Goal: Book appointment/travel/reservation

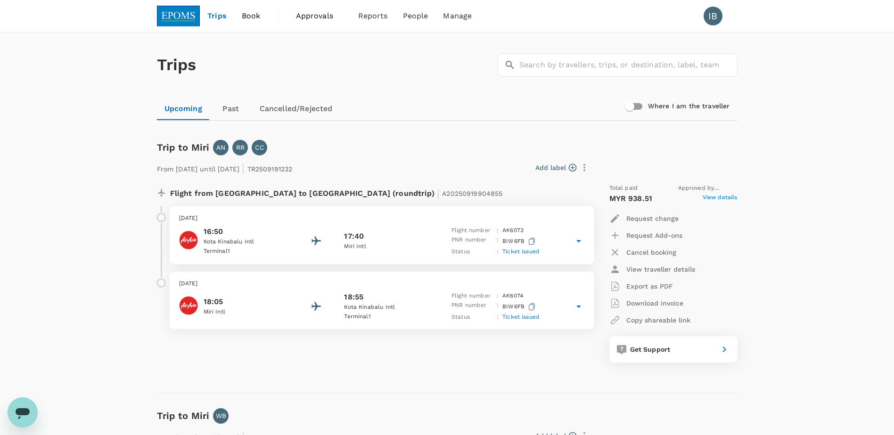
click at [253, 18] on span "Book" at bounding box center [251, 15] width 19 height 11
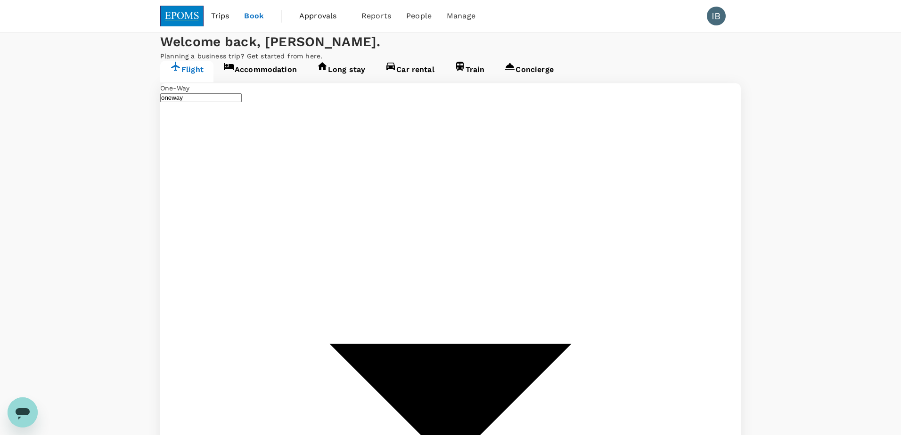
type input "Sandakan, [GEOGRAPHIC_DATA] (any)"
type input "Kota Kinabalu Intl (BKI)"
type input "Sandakan, [GEOGRAPHIC_DATA] (any)"
type input "Kota Kinabalu Intl (BKI)"
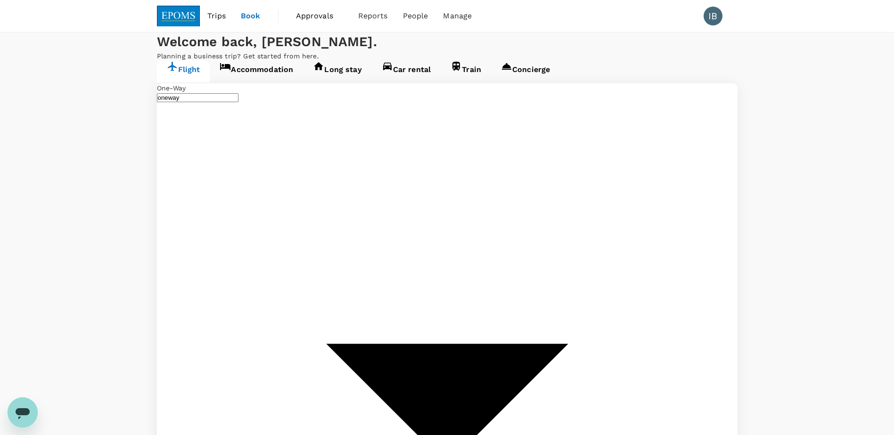
type input "Sandakan, [GEOGRAPHIC_DATA] (any)"
type input "Kota Kinabalu Intl (BKI)"
click at [242, 82] on link "Accommodation" at bounding box center [256, 72] width 93 height 22
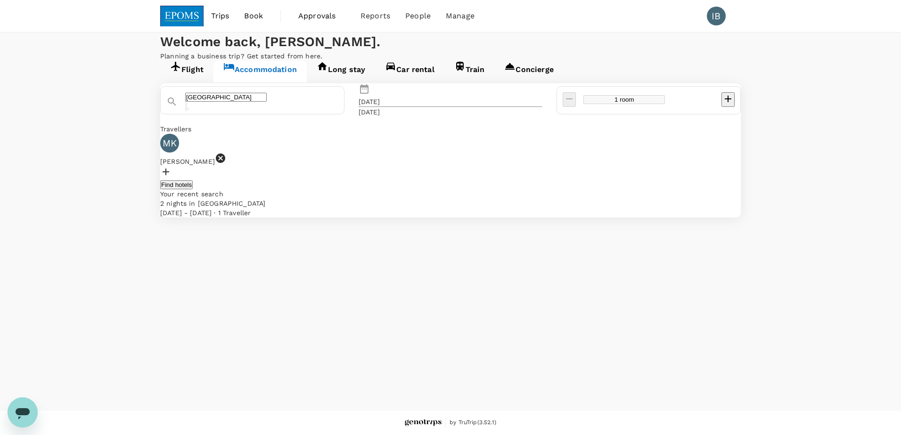
click at [380, 107] on div "[DATE]" at bounding box center [370, 101] width 22 height 9
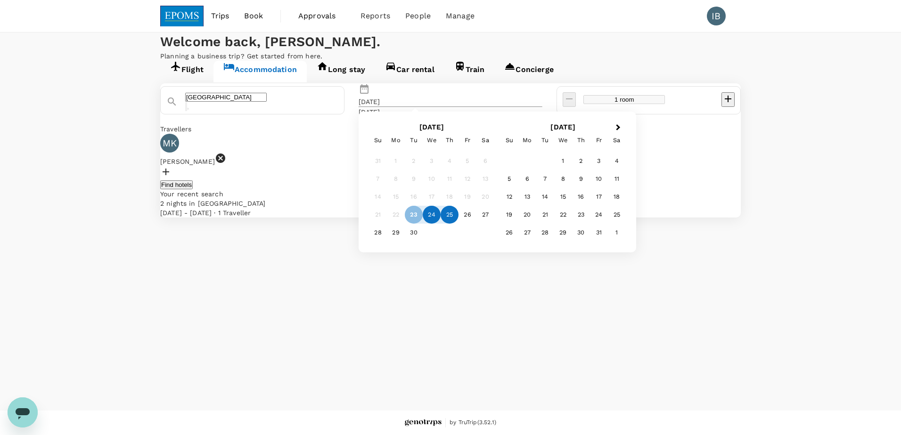
click at [441, 224] on div "24" at bounding box center [432, 215] width 18 height 18
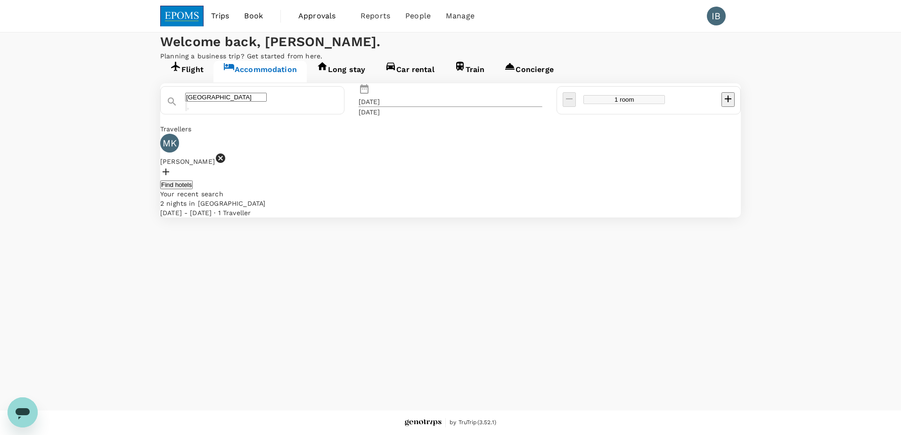
click at [722, 105] on icon "decrease" at bounding box center [727, 98] width 11 height 11
type input "4 rooms"
click at [536, 218] on div "[GEOGRAPHIC_DATA] Selected date: [DATE] [DATE] [DATE] rooms Travellers MK MAHAD…" at bounding box center [450, 150] width 581 height 134
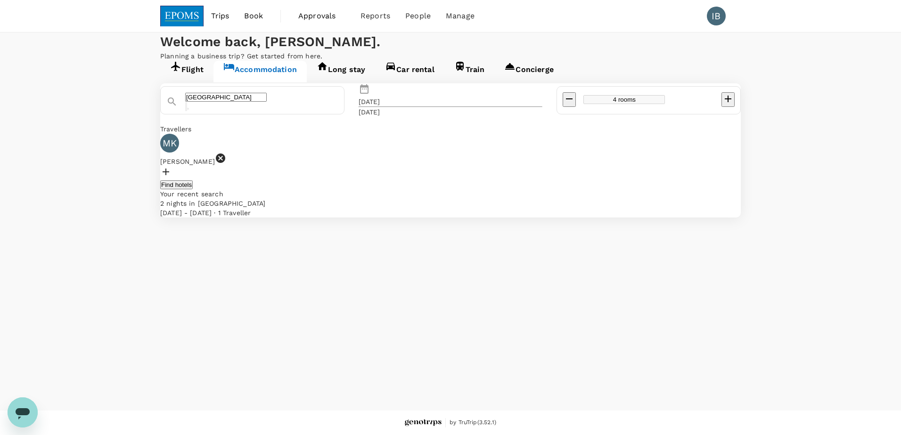
click at [311, 180] on div at bounding box center [450, 173] width 581 height 14
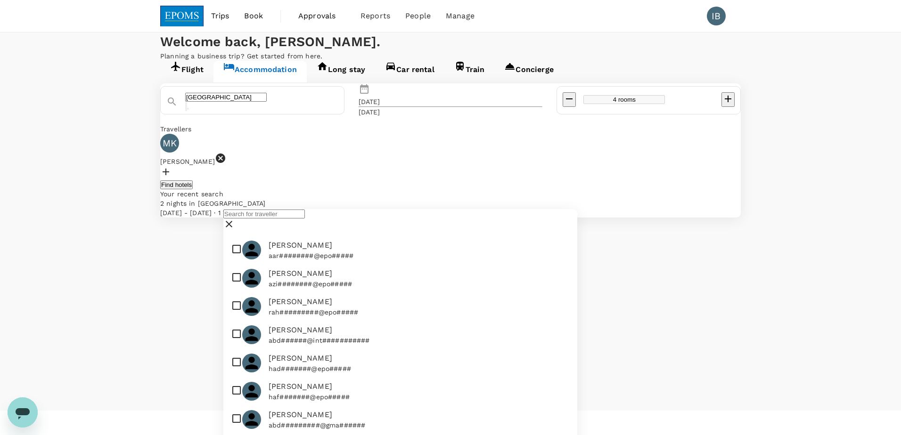
click at [305, 219] on input "text" at bounding box center [264, 214] width 82 height 9
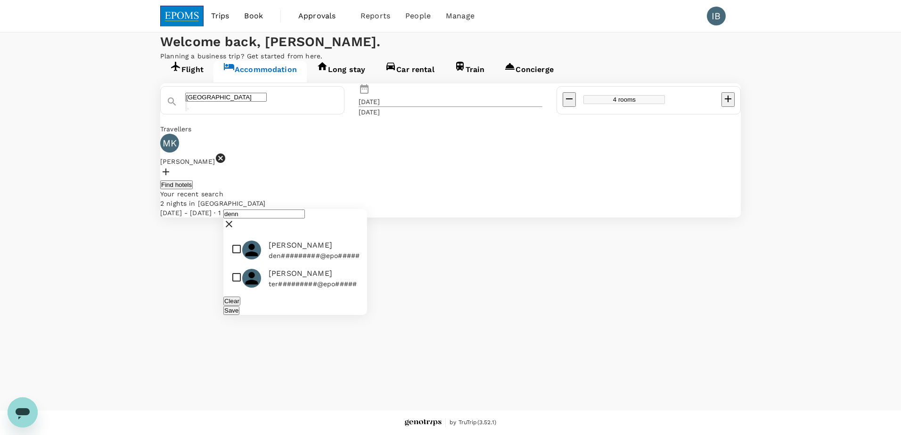
type input "denn"
click at [236, 264] on input "checkbox" at bounding box center [295, 250] width 144 height 28
checkbox input "true"
click at [239, 315] on button "Save" at bounding box center [231, 310] width 16 height 9
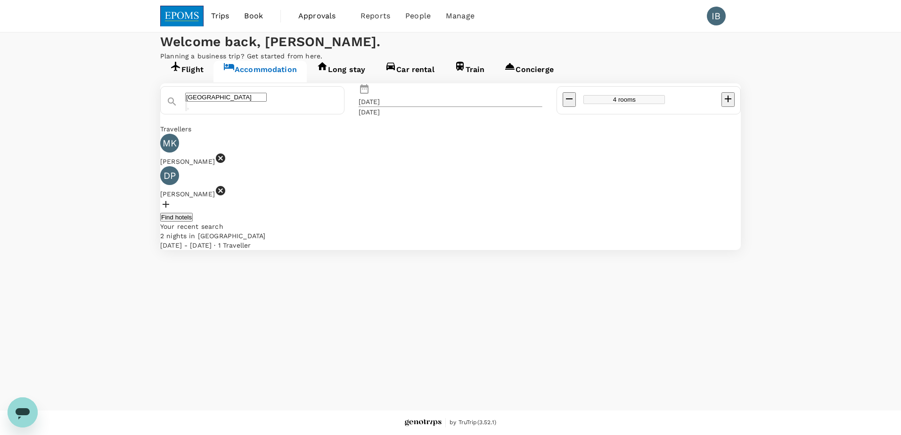
click at [425, 202] on div at bounding box center [450, 206] width 581 height 14
drag, startPoint x: 379, startPoint y: 227, endPoint x: 343, endPoint y: 230, distance: 36.4
click at [343, 230] on div "denn" at bounding box center [407, 220] width 141 height 23
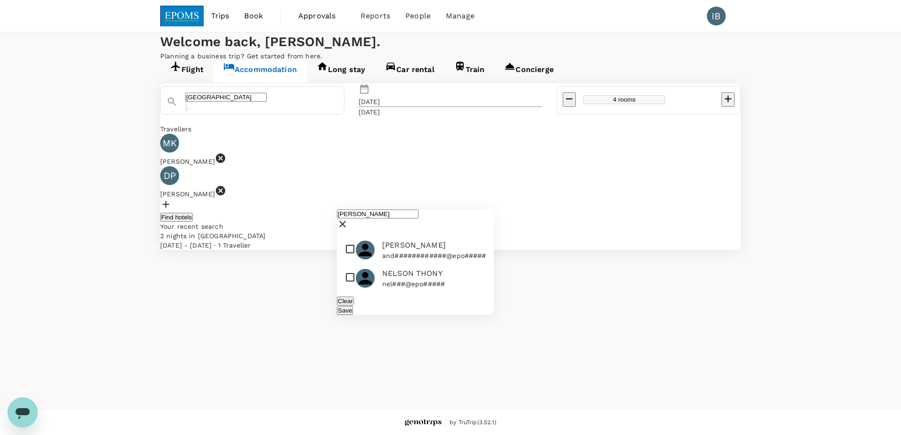
type input "[PERSON_NAME]"
click at [353, 293] on input "checkbox" at bounding box center [415, 278] width 157 height 28
checkbox input "true"
click at [353, 315] on button "Save" at bounding box center [345, 310] width 16 height 9
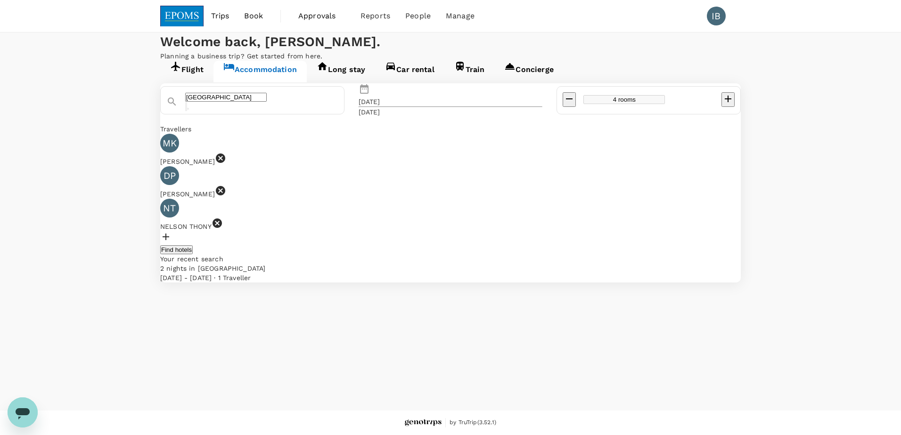
click at [511, 231] on div at bounding box center [450, 238] width 581 height 14
drag, startPoint x: 468, startPoint y: 229, endPoint x: 435, endPoint y: 232, distance: 33.2
click at [435, 232] on div "[PERSON_NAME]" at bounding box center [504, 220] width 157 height 23
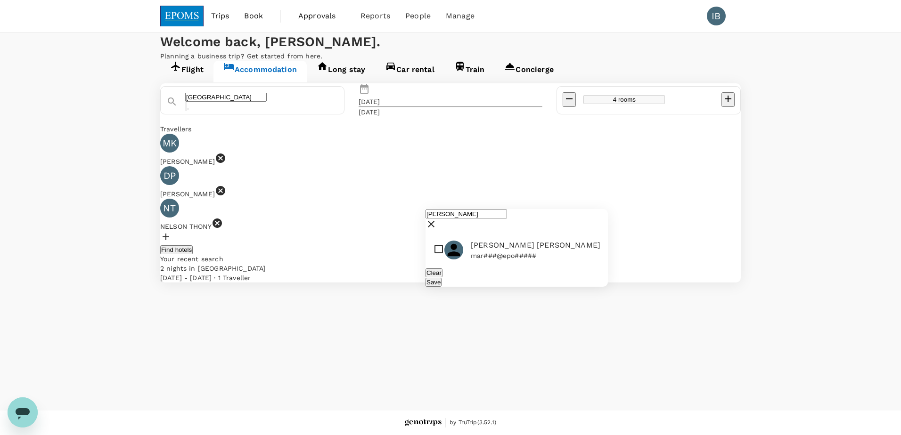
type input "[PERSON_NAME]"
click at [438, 264] on input "checkbox" at bounding box center [517, 250] width 182 height 28
checkbox input "true"
click at [584, 287] on div "Save" at bounding box center [517, 282] width 182 height 9
click at [442, 287] on button "Save" at bounding box center [434, 282] width 16 height 9
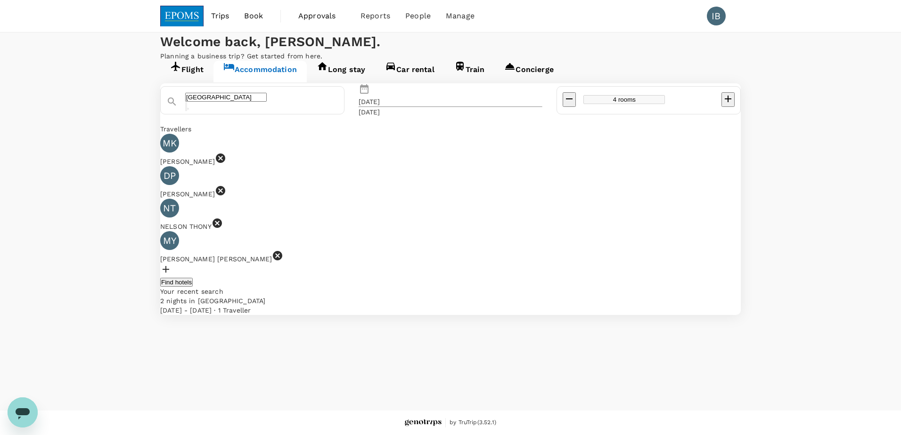
click at [193, 278] on button "Find hotels" at bounding box center [176, 282] width 33 height 9
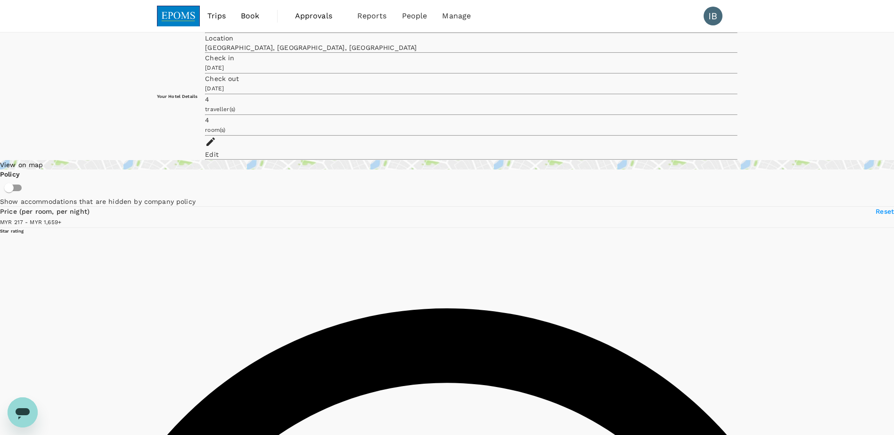
type input "1658.94"
type input "97.94"
drag, startPoint x: 273, startPoint y: 216, endPoint x: 182, endPoint y: 222, distance: 91.6
click at [55, 222] on span at bounding box center [55, 222] width 0 height 8
type input "434.94"
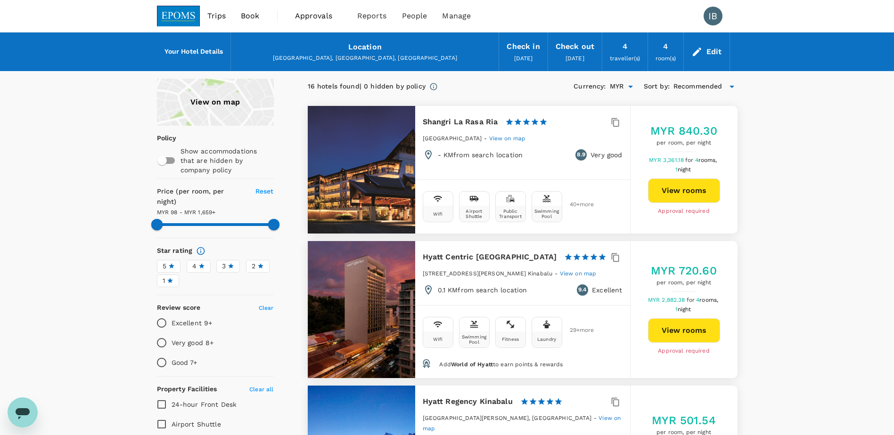
click at [257, 15] on span "Book" at bounding box center [250, 15] width 19 height 11
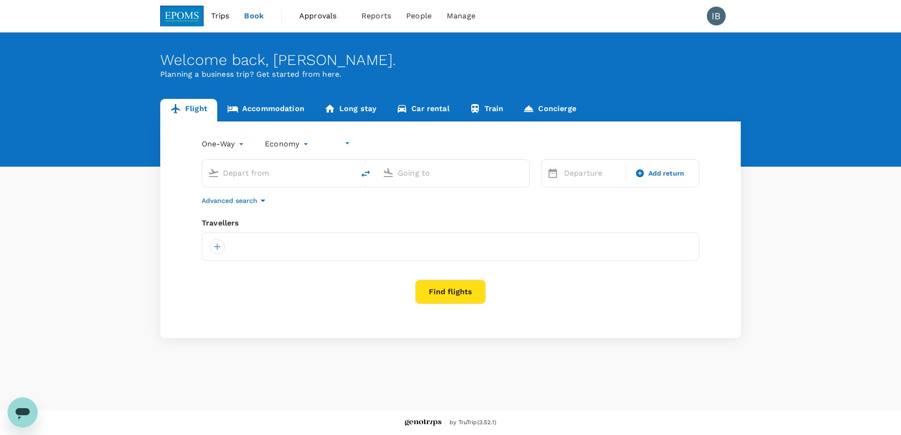
type input "undefined, undefined (any)"
type input "Sandakan, [GEOGRAPHIC_DATA] (any)"
type input "Kota Kinabalu Intl (BKI)"
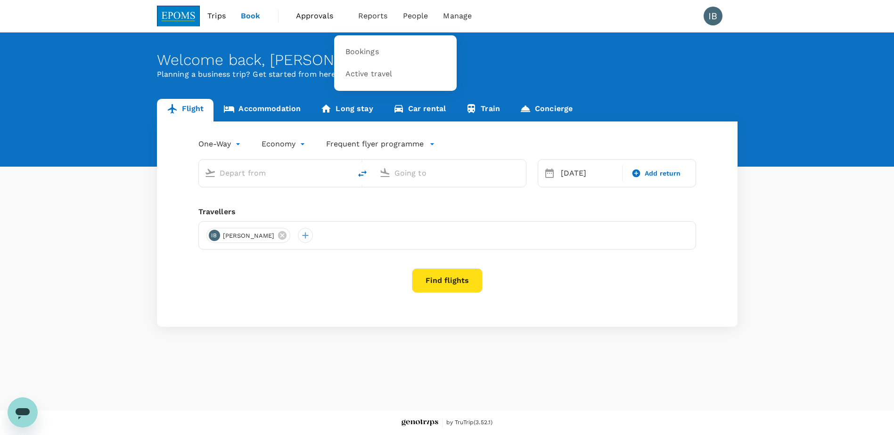
type input "Sandakan, [GEOGRAPHIC_DATA] (any)"
type input "Kota Kinabalu Intl (BKI)"
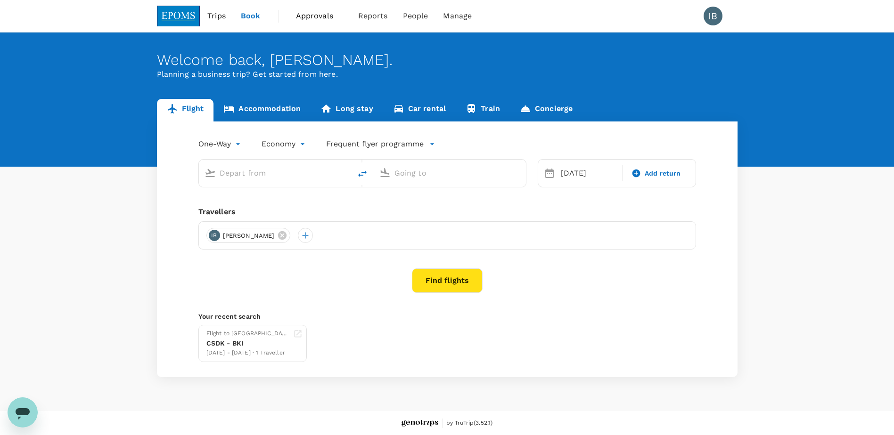
type input "Sandakan, [GEOGRAPHIC_DATA] (any)"
type input "Kota Kinabalu Intl (BKI)"
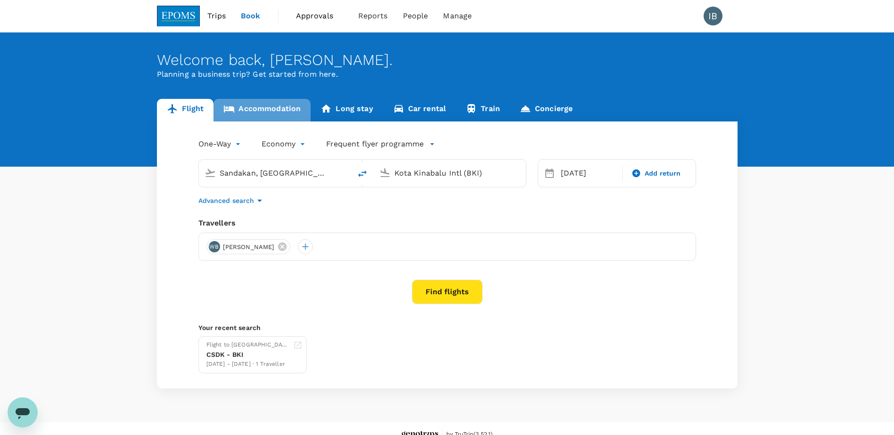
click at [269, 109] on link "Accommodation" at bounding box center [261, 110] width 97 height 23
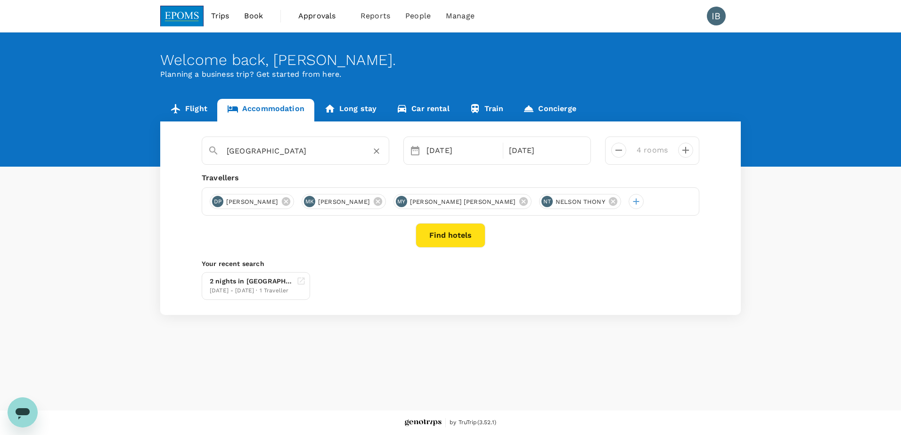
click at [303, 155] on input "[GEOGRAPHIC_DATA]" at bounding box center [292, 151] width 130 height 15
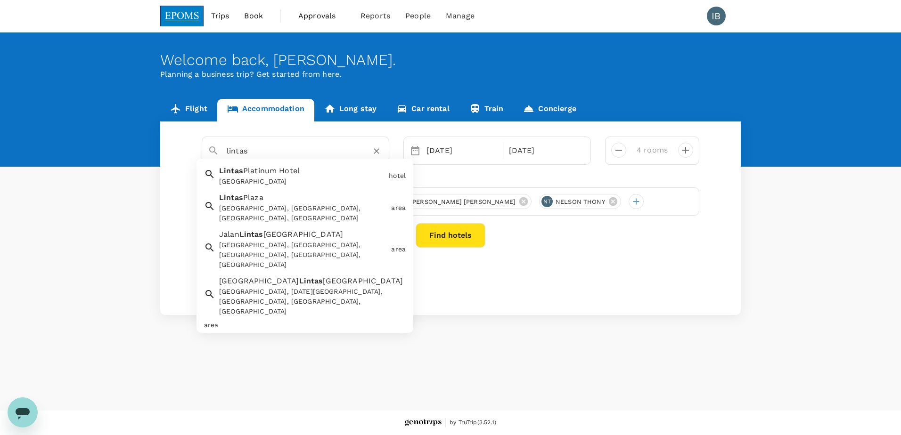
drag, startPoint x: 250, startPoint y: 151, endPoint x: 223, endPoint y: 151, distance: 27.3
click at [223, 151] on div "lintas" at bounding box center [301, 147] width 164 height 23
click at [292, 200] on div "Lintas Plaza Lintas Plaza, Kota Kinabalu, Sabah, Malaysia" at bounding box center [301, 206] width 172 height 35
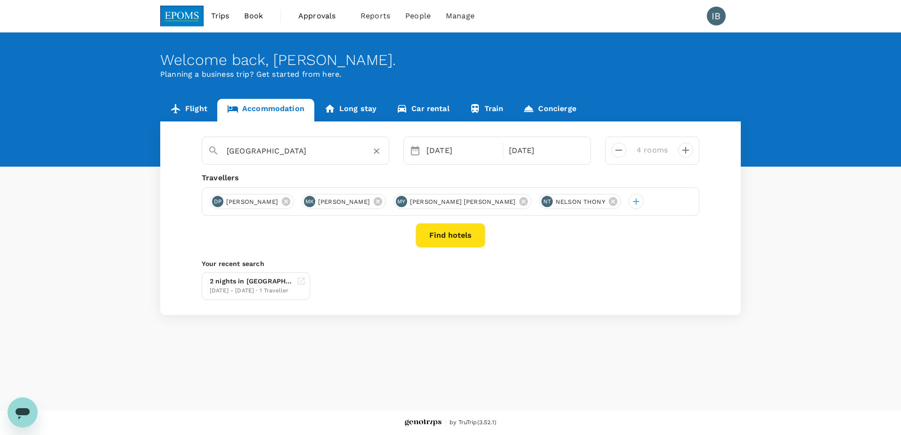
type input "Lintas Plaza"
click at [444, 237] on button "Find hotels" at bounding box center [451, 235] width 70 height 25
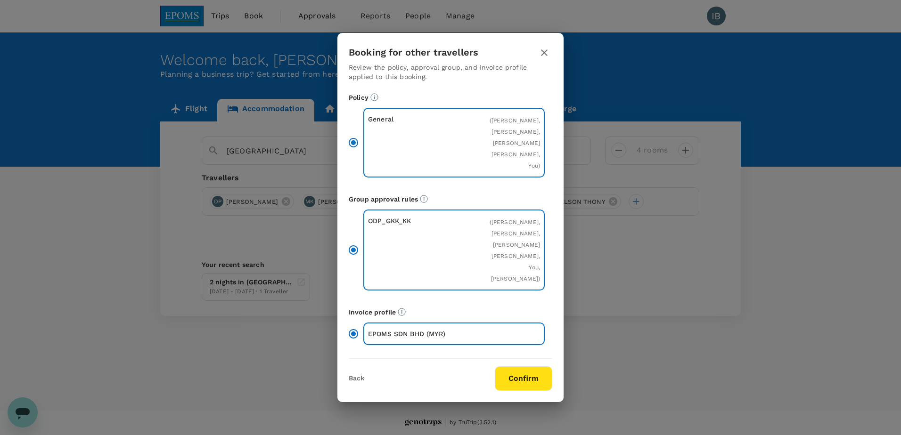
click at [540, 385] on button "Confirm" at bounding box center [523, 379] width 57 height 25
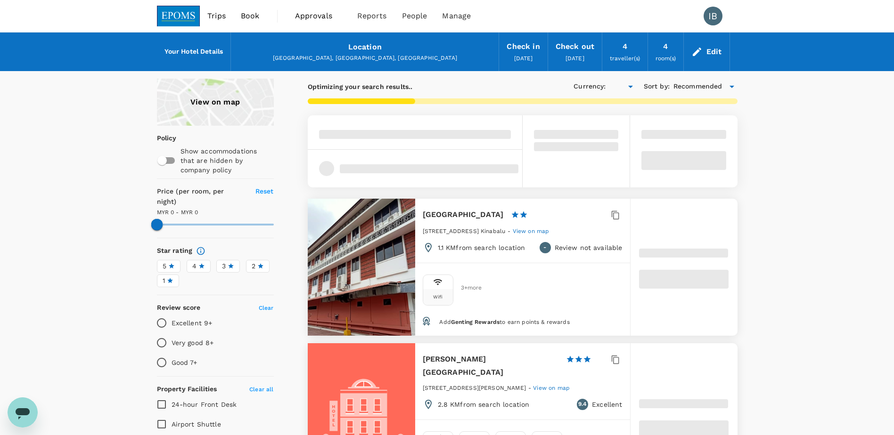
type input "958.94"
type input "MYR"
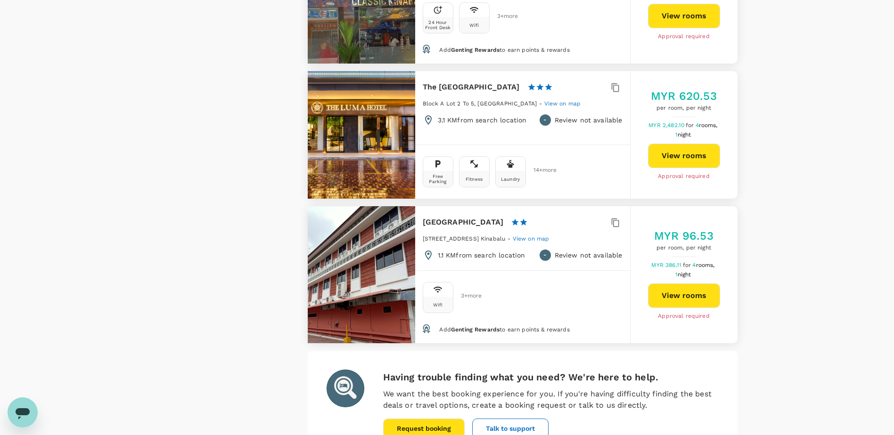
scroll to position [2709, 0]
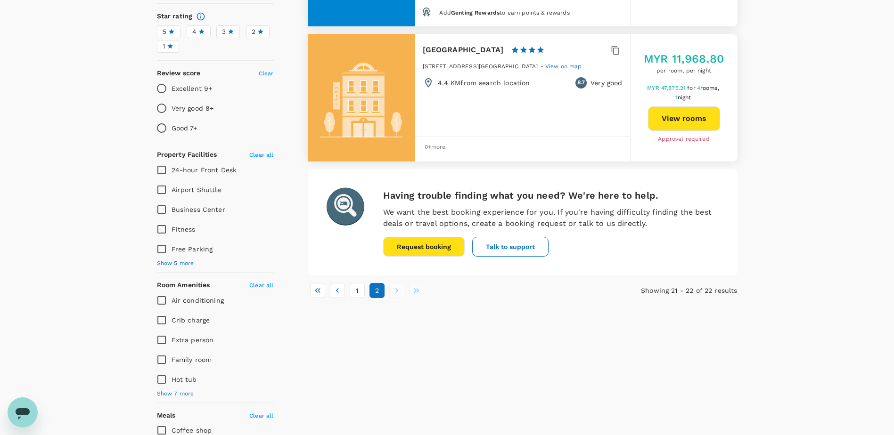
scroll to position [236, 0]
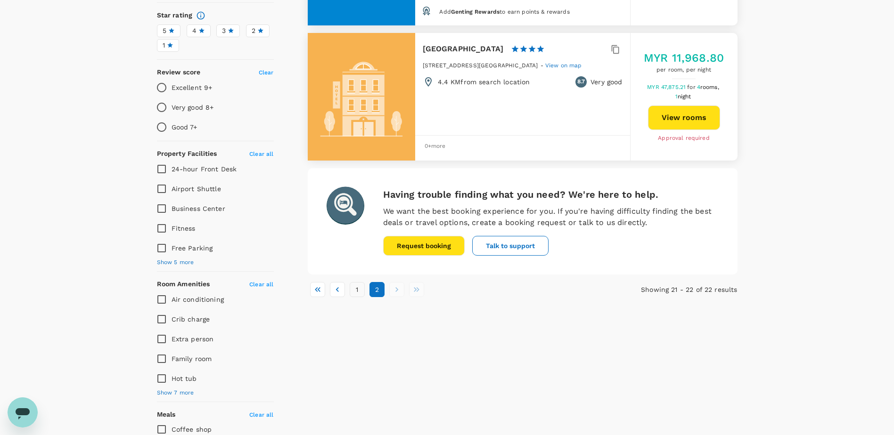
click at [360, 291] on button "1" at bounding box center [357, 289] width 15 height 15
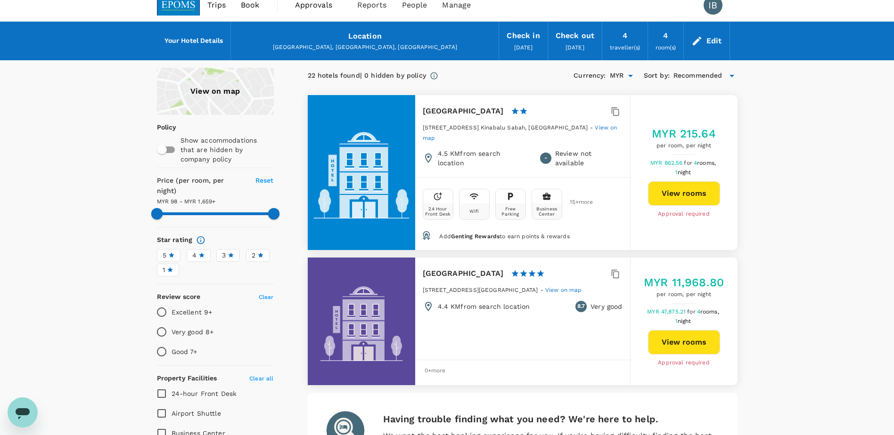
scroll to position [0, 0]
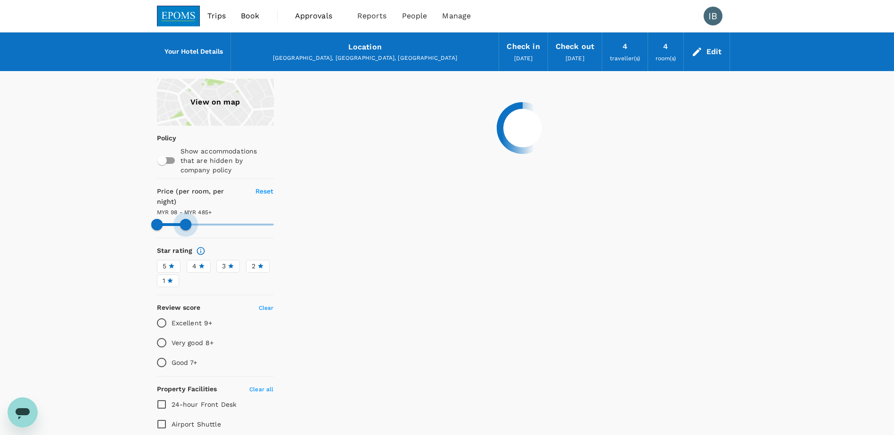
drag, startPoint x: 253, startPoint y: 214, endPoint x: 186, endPoint y: 208, distance: 67.7
click at [186, 219] on span at bounding box center [185, 224] width 11 height 11
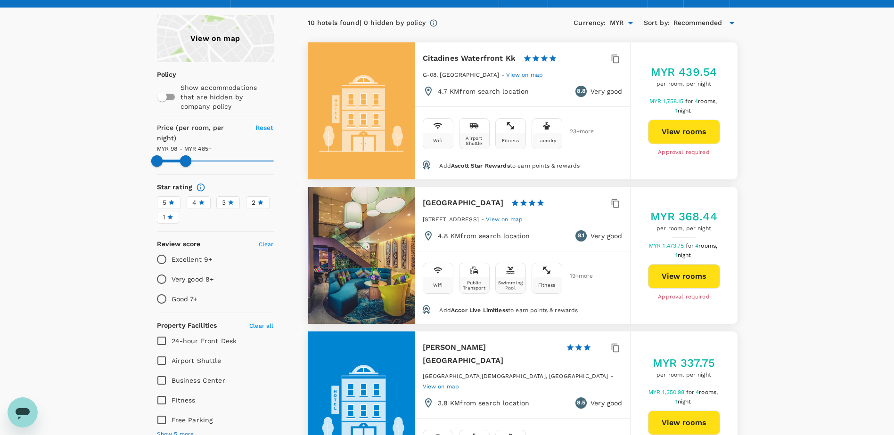
scroll to position [47, 0]
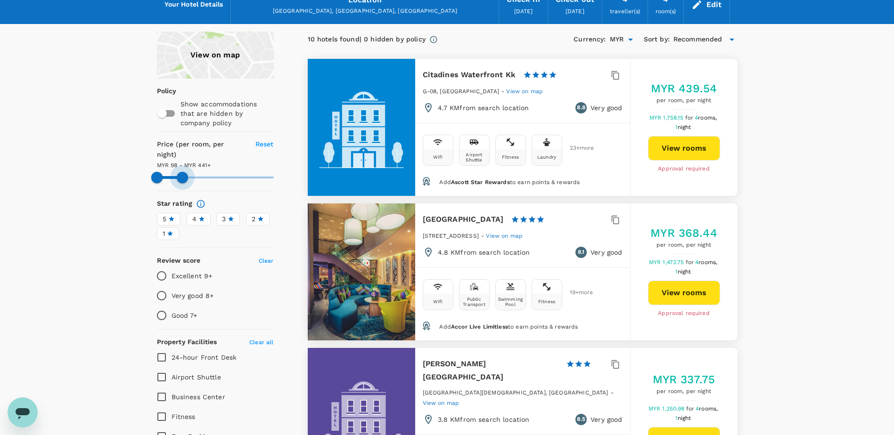
click at [182, 172] on span at bounding box center [182, 177] width 11 height 11
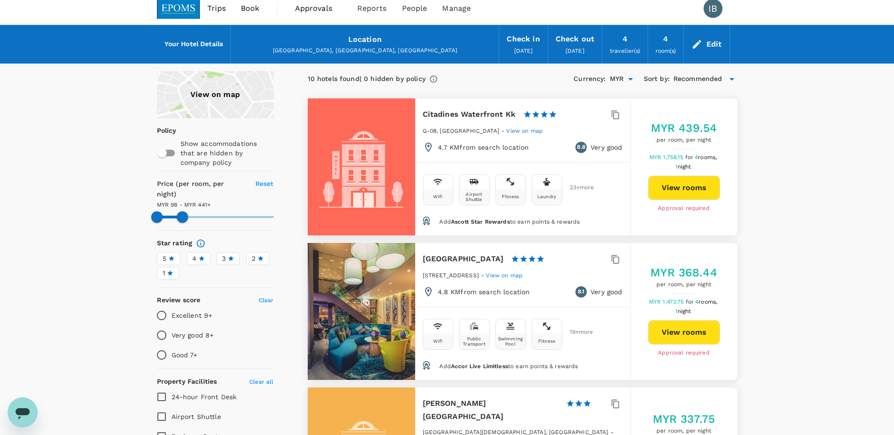
scroll to position [0, 0]
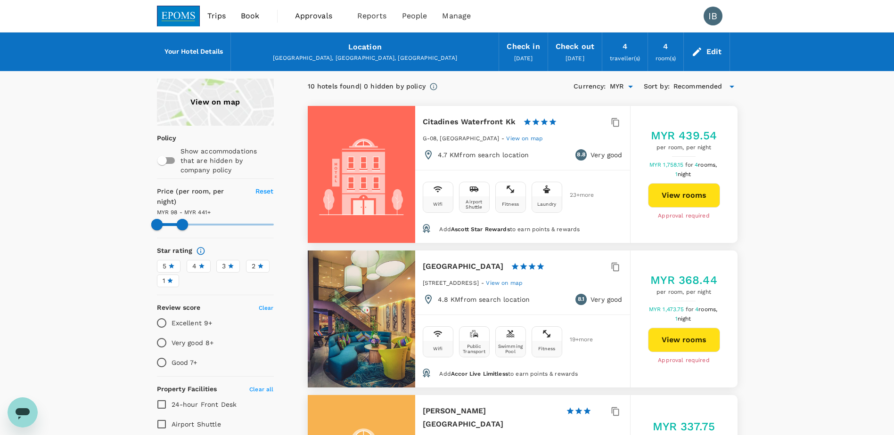
click at [270, 192] on span "Reset" at bounding box center [264, 192] width 18 height 8
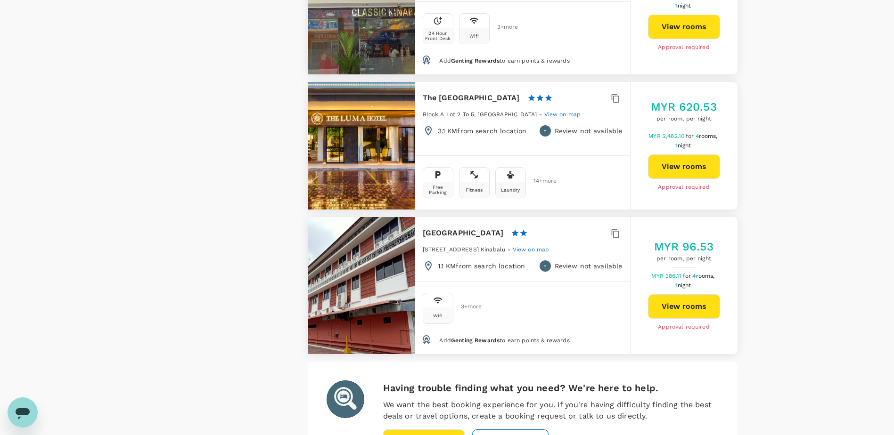
scroll to position [2709, 0]
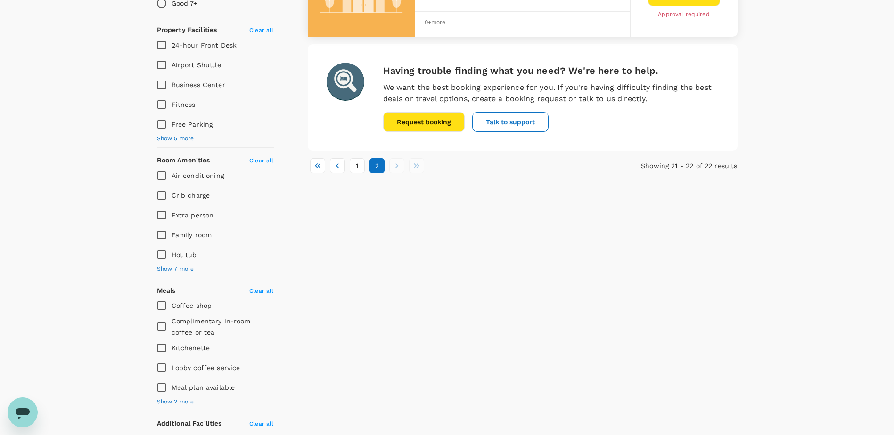
scroll to position [402, 0]
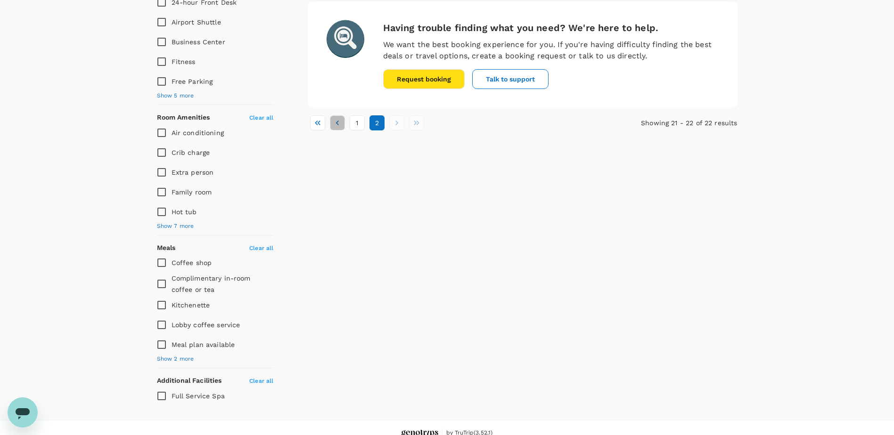
click at [336, 124] on icon "Go to previous page" at bounding box center [337, 122] width 9 height 9
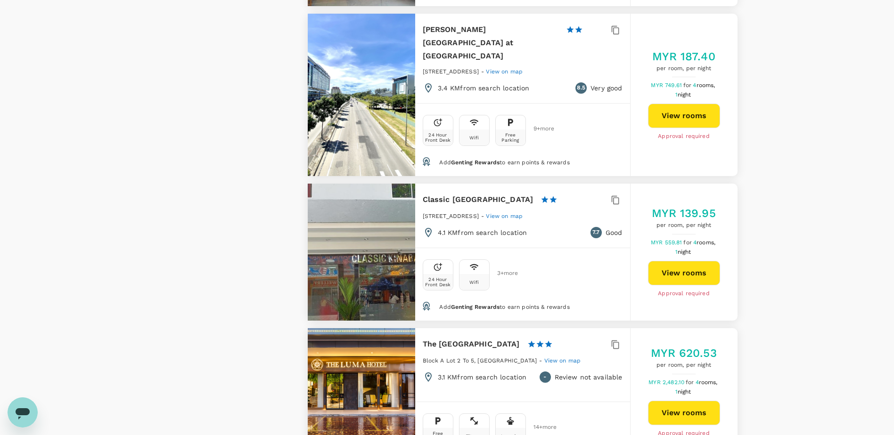
scroll to position [2709, 0]
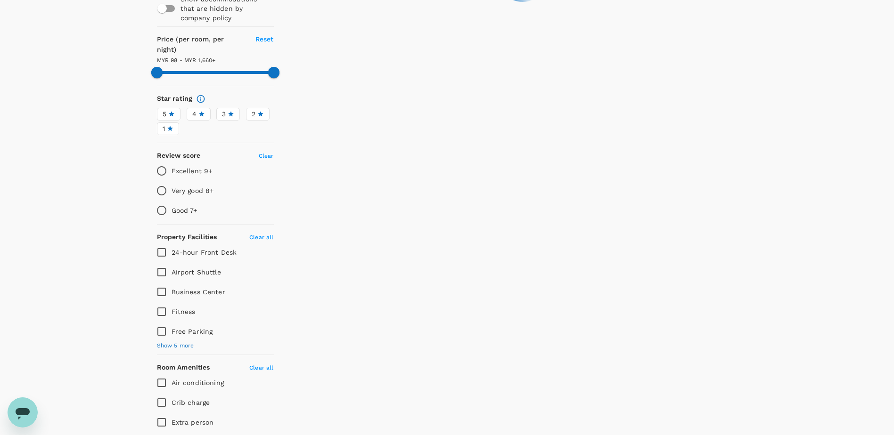
scroll to position [0, 0]
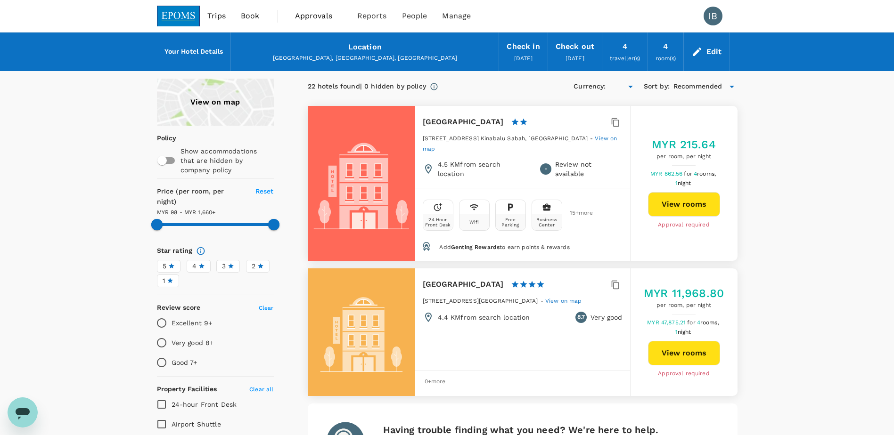
type input "1658.94"
type input "MYR"
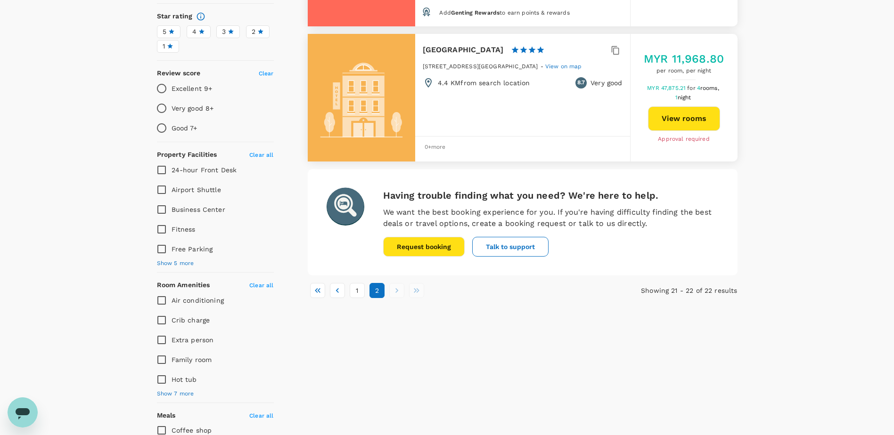
scroll to position [236, 0]
click at [395, 288] on li "pagination navigation" at bounding box center [397, 289] width 20 height 15
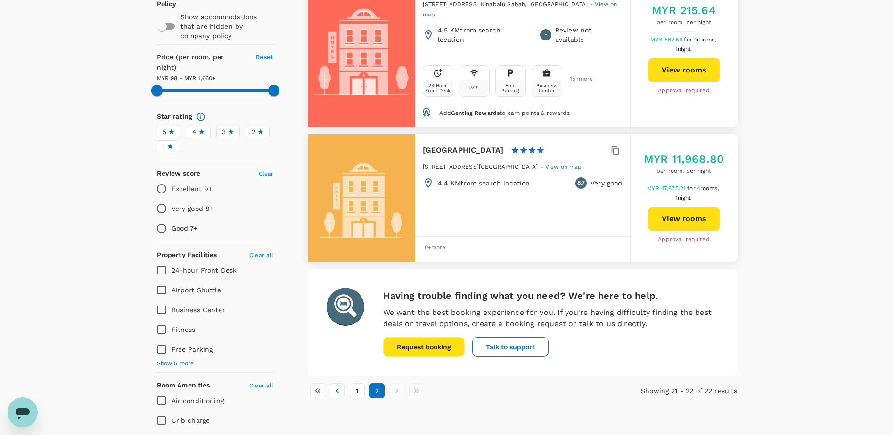
scroll to position [0, 0]
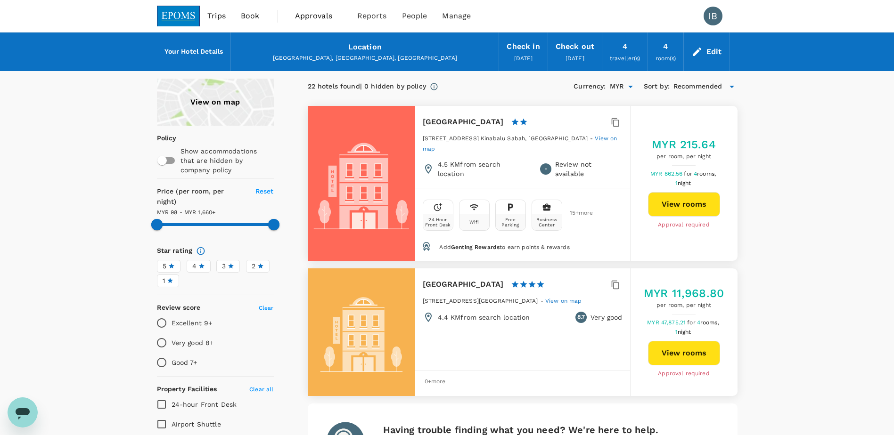
click at [730, 87] on icon at bounding box center [731, 86] width 11 height 11
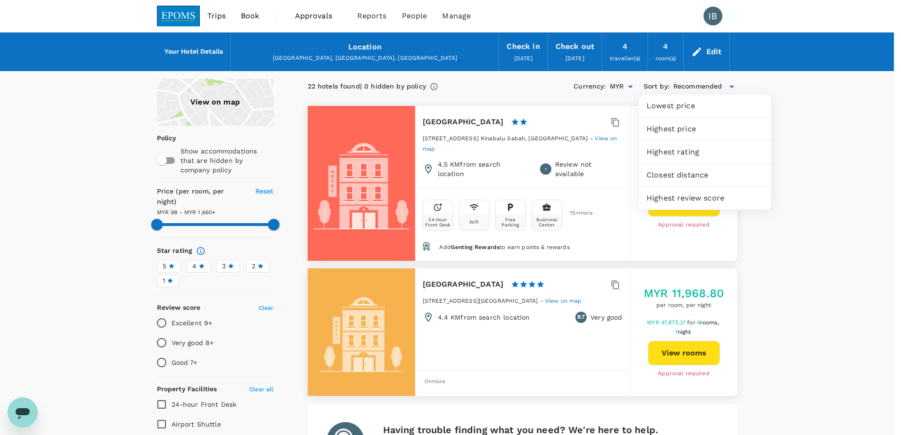
click at [730, 87] on div at bounding box center [450, 217] width 901 height 435
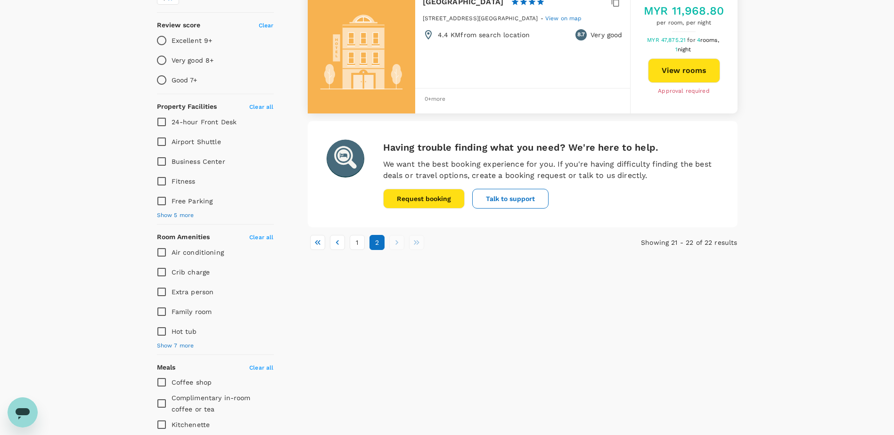
scroll to position [402, 0]
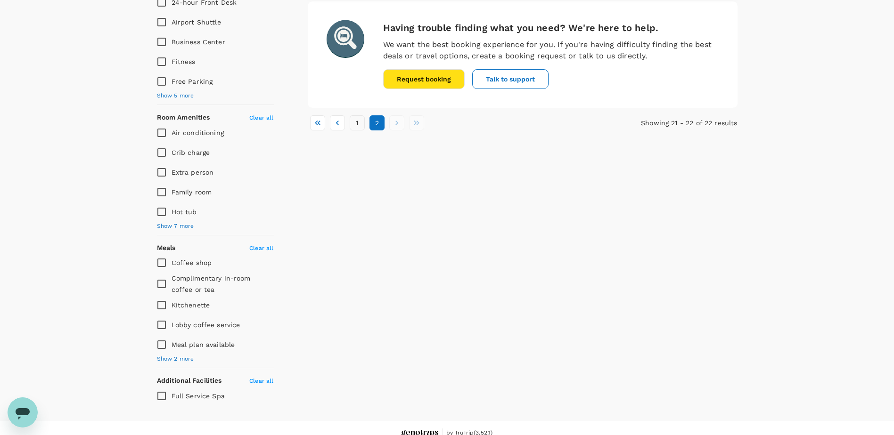
click at [360, 124] on button "1" at bounding box center [357, 122] width 15 height 15
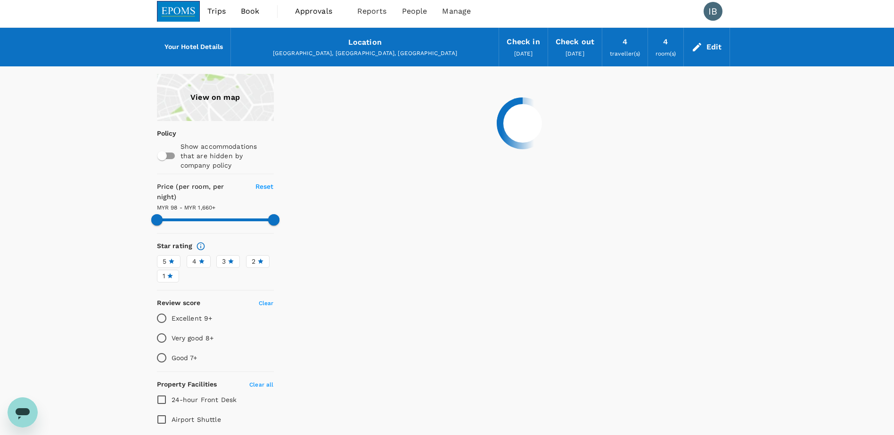
scroll to position [0, 0]
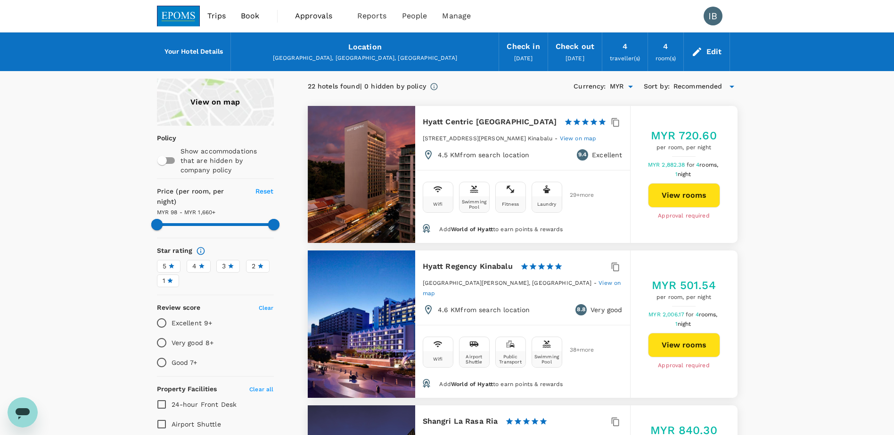
type input "1658.94"
click at [253, 17] on span "Book" at bounding box center [250, 15] width 19 height 11
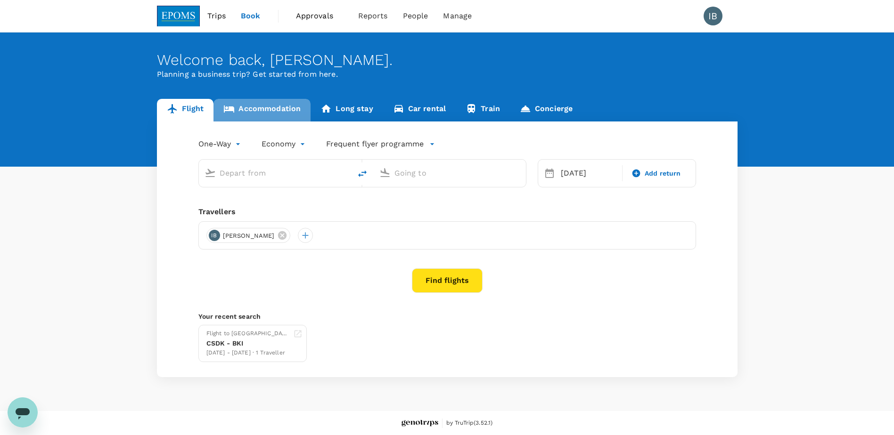
click at [280, 108] on link "Accommodation" at bounding box center [261, 110] width 97 height 23
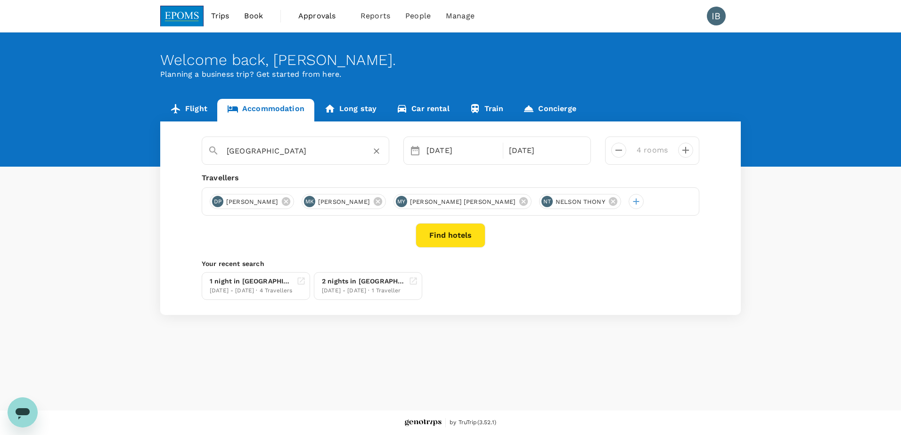
drag, startPoint x: 296, startPoint y: 152, endPoint x: 301, endPoint y: 150, distance: 5.1
click at [297, 151] on input "Lintas Plaza" at bounding box center [292, 151] width 130 height 15
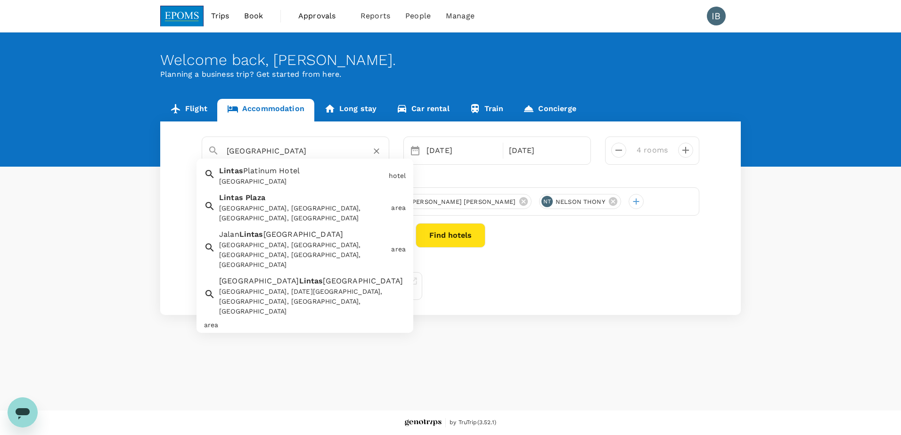
click at [377, 152] on icon "Clear" at bounding box center [377, 152] width 6 height 6
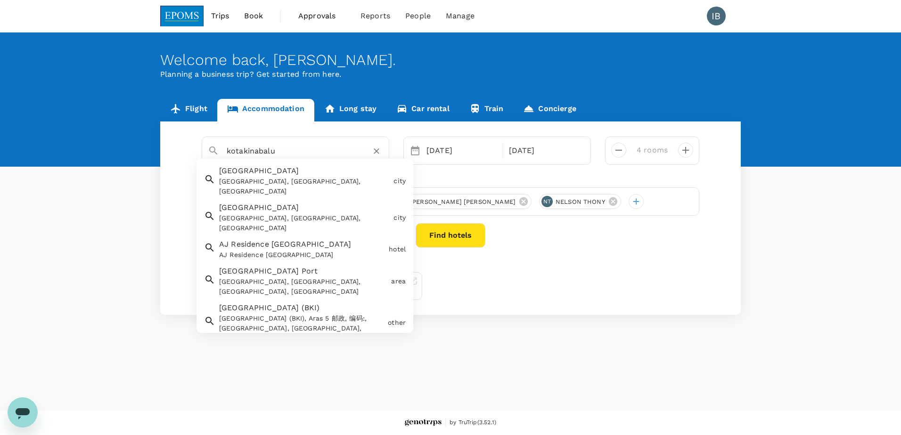
click at [243, 152] on input "kotakinabalu" at bounding box center [292, 151] width 130 height 15
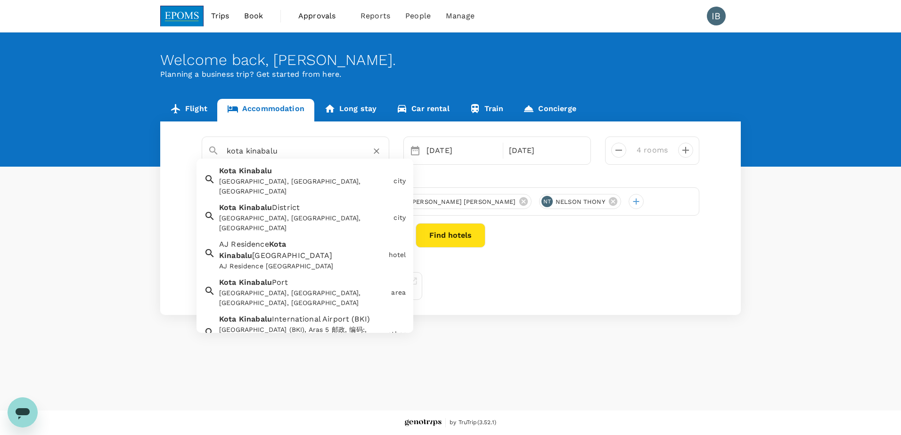
click at [287, 148] on input "kota kinabalu" at bounding box center [292, 151] width 130 height 15
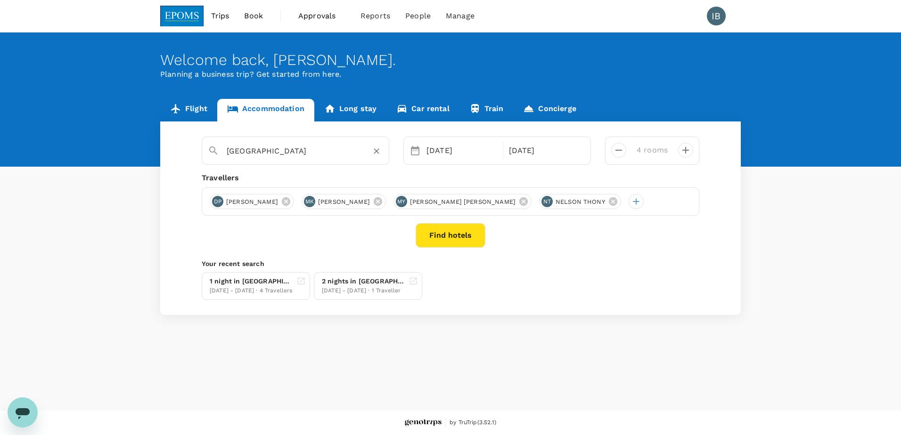
type input "[GEOGRAPHIC_DATA]"
click at [450, 236] on button "Find hotels" at bounding box center [451, 235] width 70 height 25
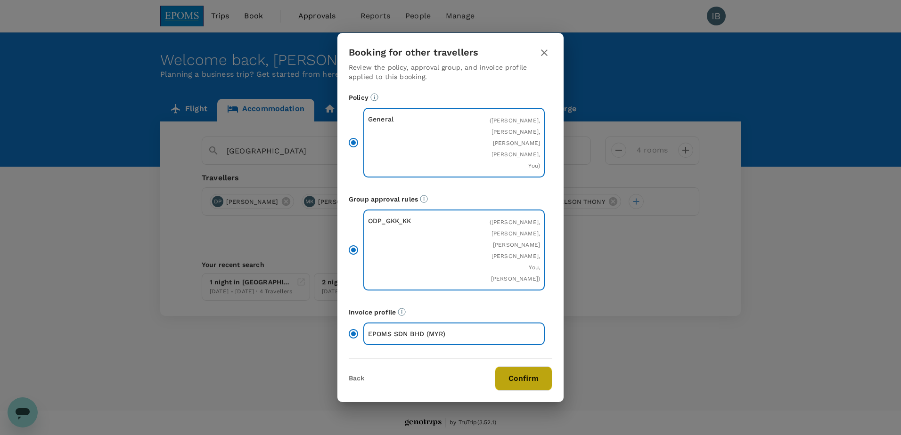
click at [520, 389] on button "Confirm" at bounding box center [523, 379] width 57 height 25
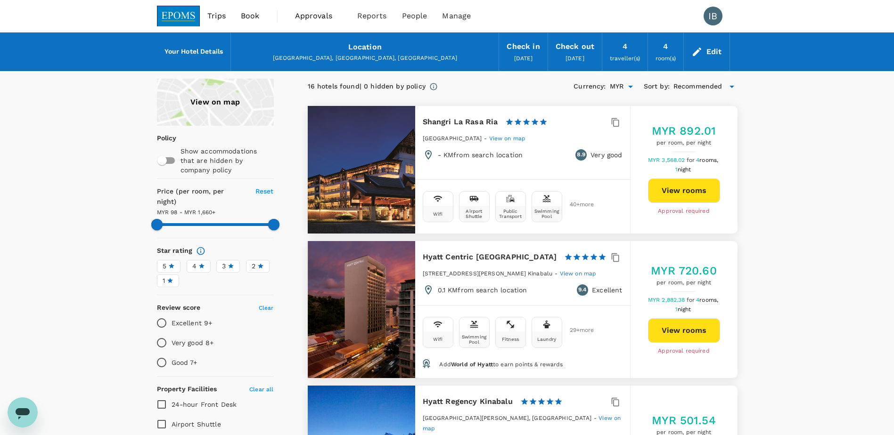
type input "1658.94"
click at [214, 18] on span "Trips" at bounding box center [216, 15] width 18 height 11
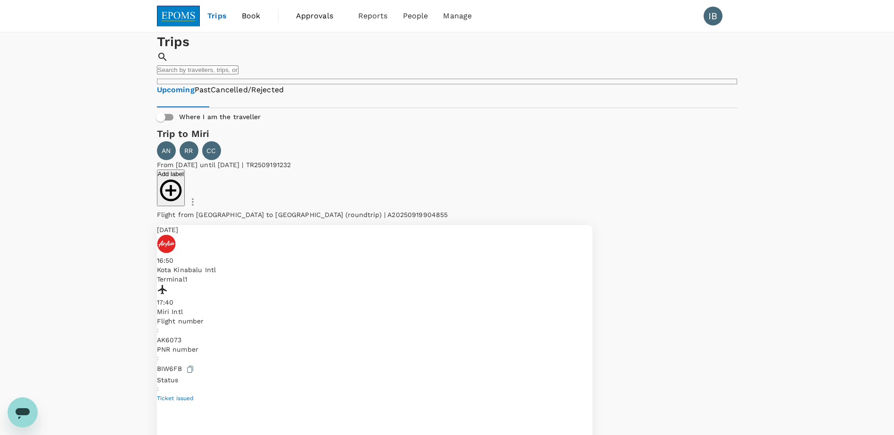
click at [255, 17] on span "Book" at bounding box center [251, 15] width 19 height 11
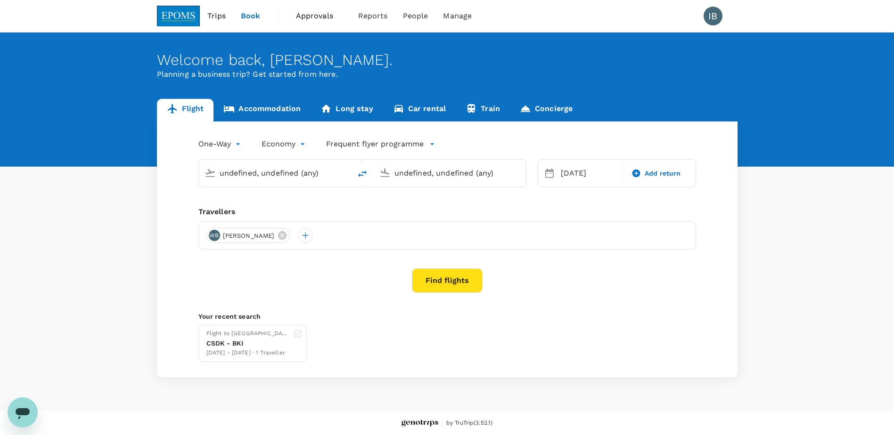
type input "Sandakan, [GEOGRAPHIC_DATA] (any)"
type input "Kota Kinabalu Intl (BKI)"
type input "Sandakan, [GEOGRAPHIC_DATA] (any)"
type input "Kota Kinabalu Intl (BKI)"
type input "Sandakan, [GEOGRAPHIC_DATA] (any)"
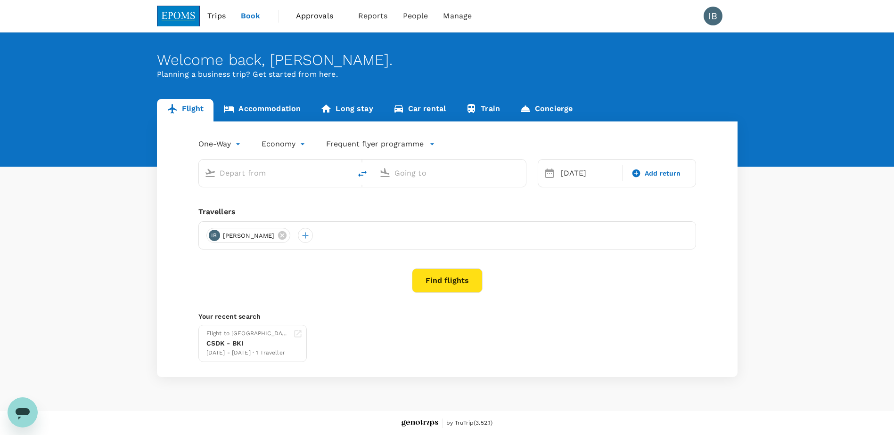
type input "Kota Kinabalu Intl (BKI)"
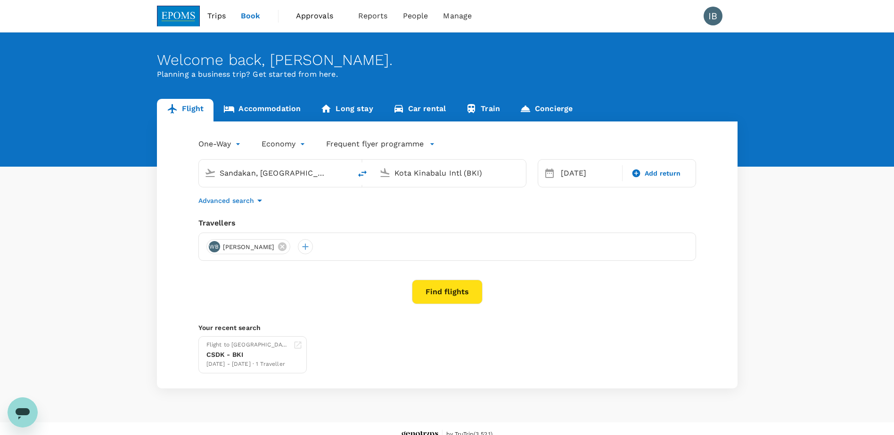
click at [266, 115] on link "Accommodation" at bounding box center [261, 110] width 97 height 23
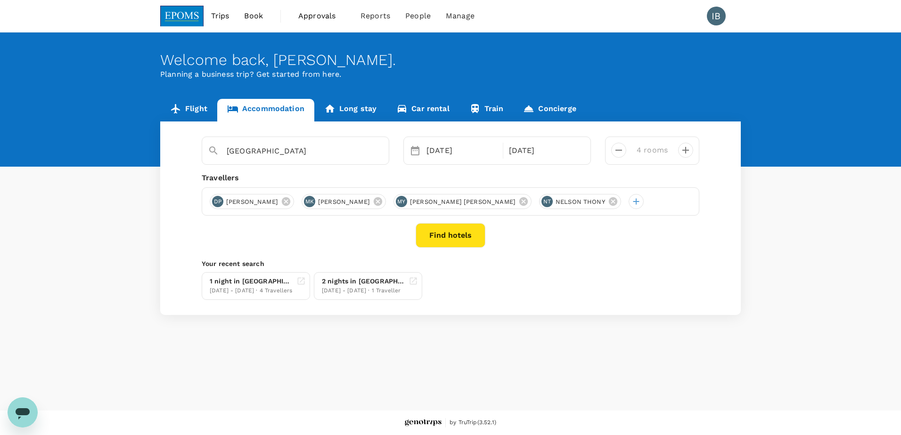
click at [454, 241] on button "Find hotels" at bounding box center [451, 235] width 70 height 25
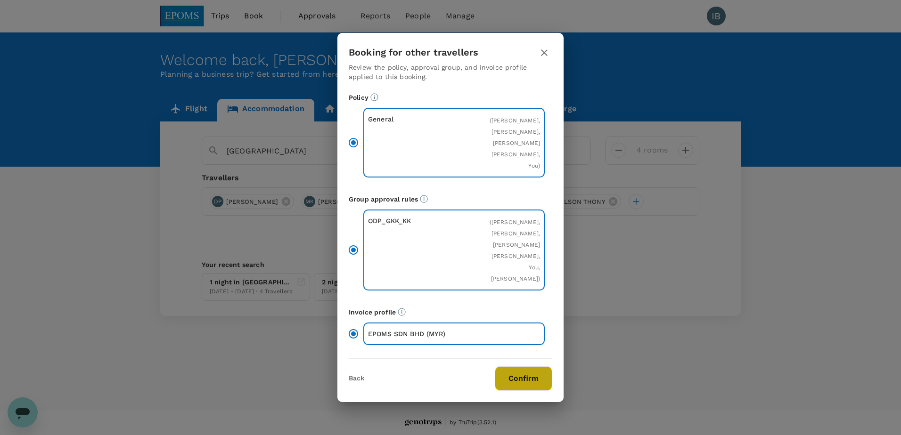
click at [530, 386] on button "Confirm" at bounding box center [523, 379] width 57 height 25
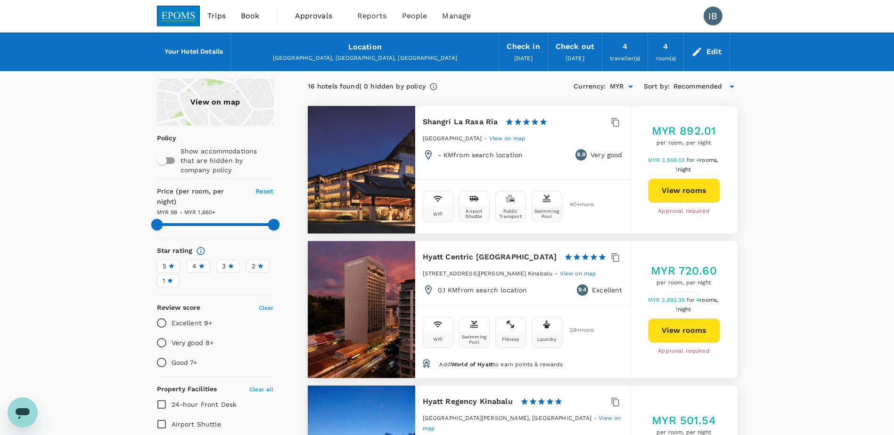
click at [222, 16] on span "Trips" at bounding box center [216, 15] width 18 height 11
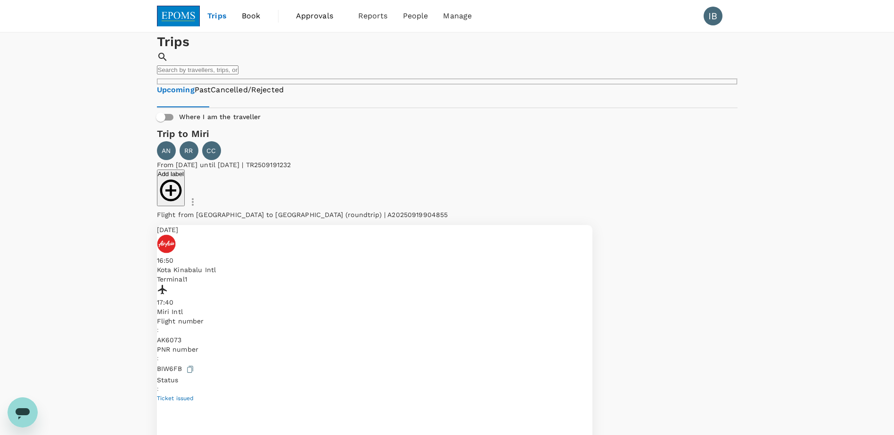
click at [253, 15] on span "Book" at bounding box center [251, 15] width 19 height 11
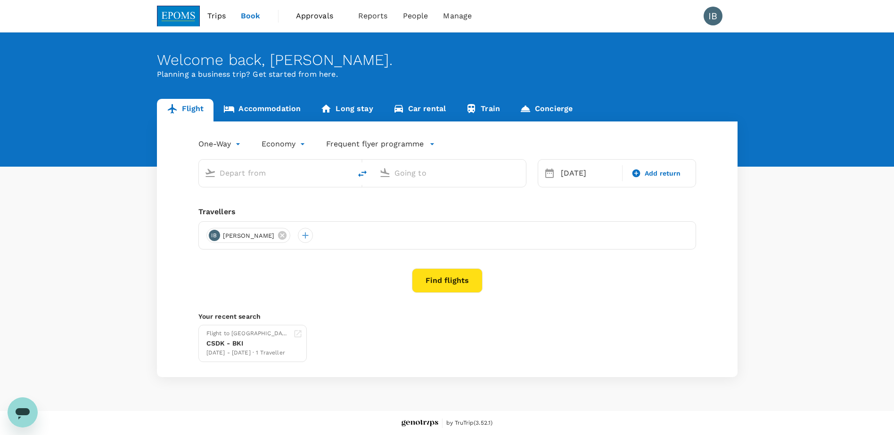
type input "Sandakan, [GEOGRAPHIC_DATA] (any)"
type input "Kota Kinabalu Intl (BKI)"
type input "Sandakan, [GEOGRAPHIC_DATA] (any)"
type input "Kota Kinabalu Intl (BKI)"
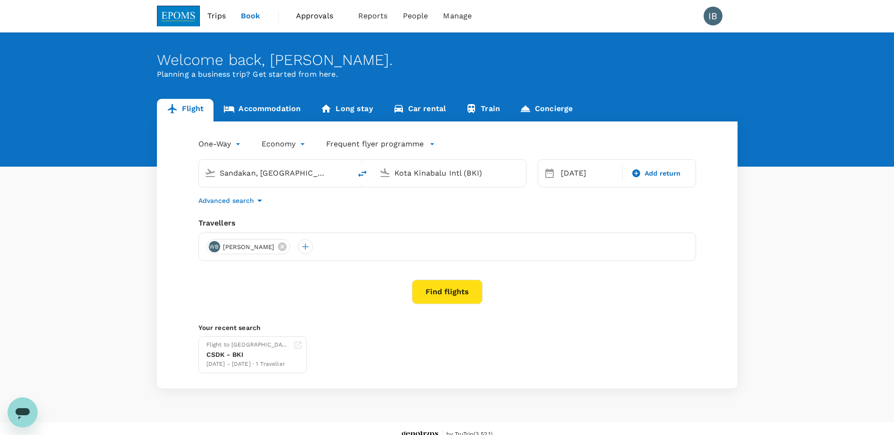
click at [274, 107] on link "Accommodation" at bounding box center [261, 110] width 97 height 23
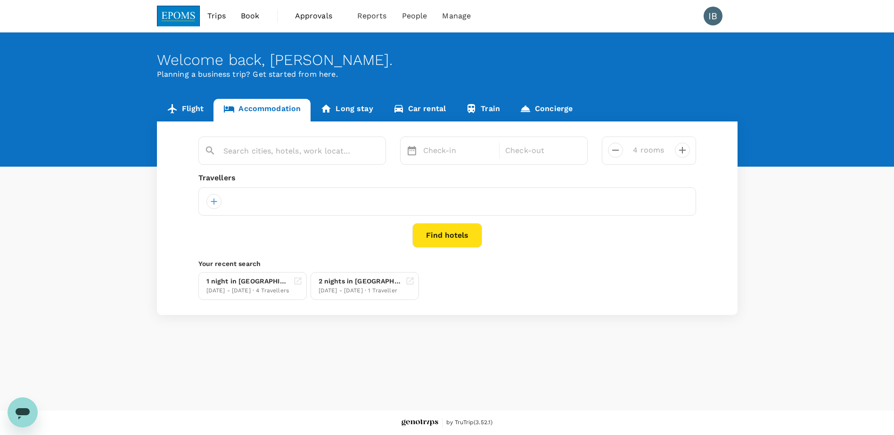
type input "[GEOGRAPHIC_DATA]"
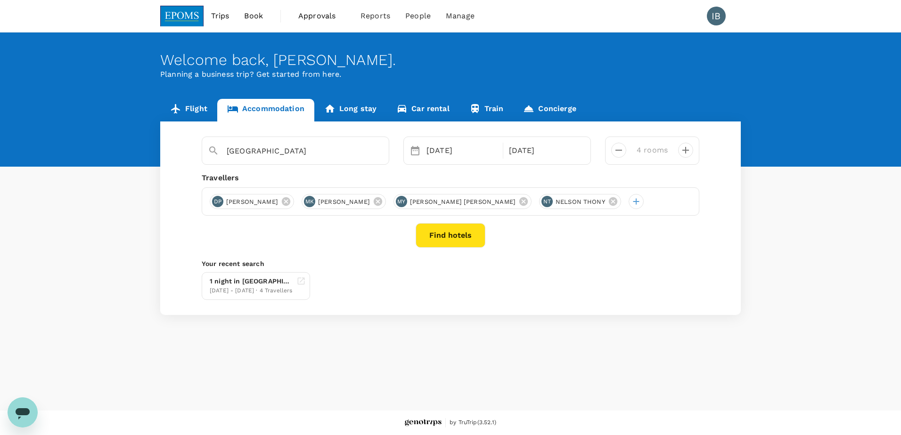
click at [224, 18] on span "Trips" at bounding box center [220, 15] width 18 height 11
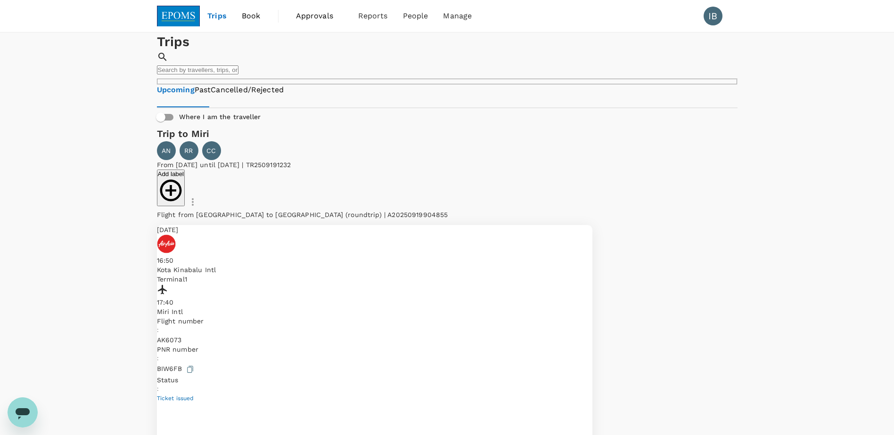
click at [246, 15] on span "Book" at bounding box center [251, 15] width 19 height 11
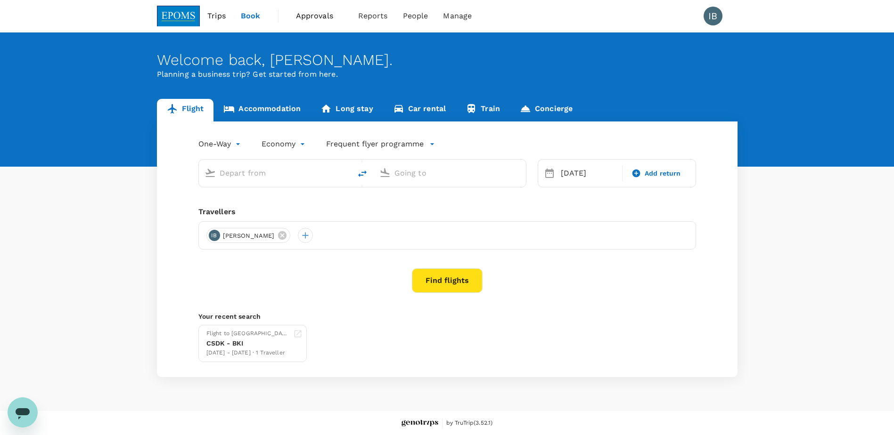
type input "Sandakan, [GEOGRAPHIC_DATA] (any)"
type input "Kota Kinabalu Intl (BKI)"
type input "Sandakan, [GEOGRAPHIC_DATA] (any)"
type input "Kota Kinabalu Intl (BKI)"
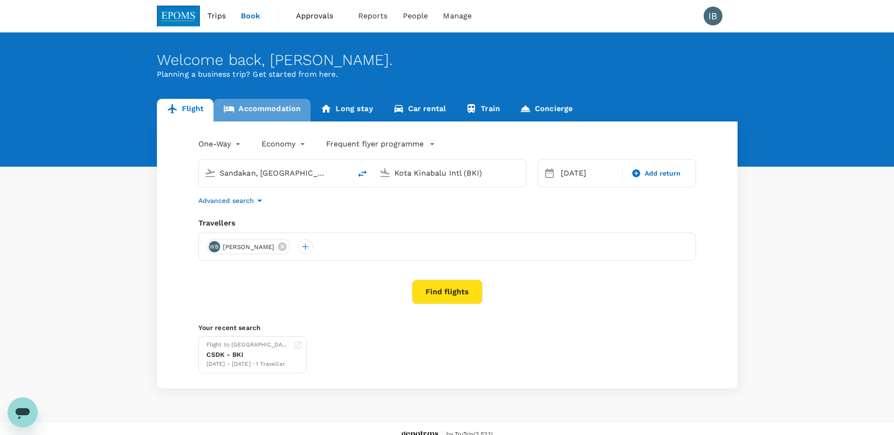
click at [254, 108] on link "Accommodation" at bounding box center [261, 110] width 97 height 23
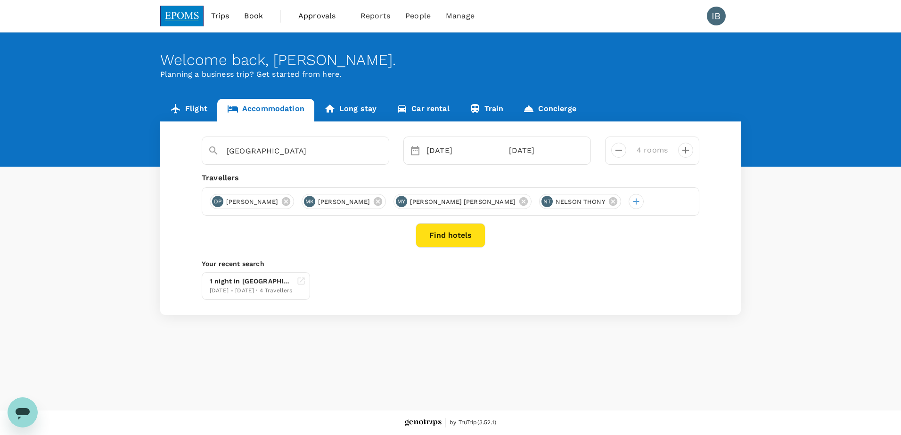
click at [465, 238] on button "Find hotels" at bounding box center [451, 235] width 70 height 25
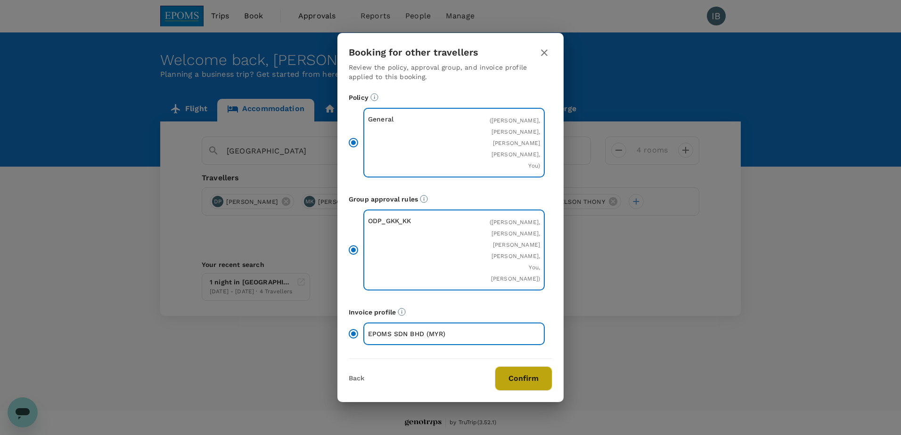
click at [529, 388] on button "Confirm" at bounding box center [523, 379] width 57 height 25
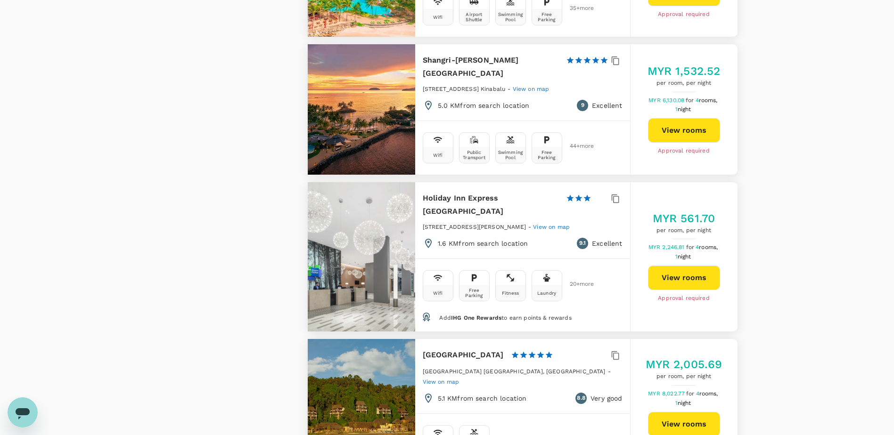
scroll to position [1225, 0]
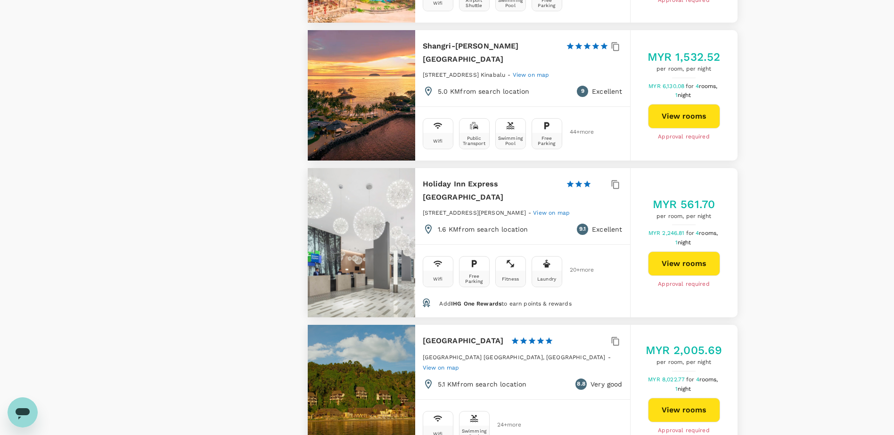
type input "1658.94"
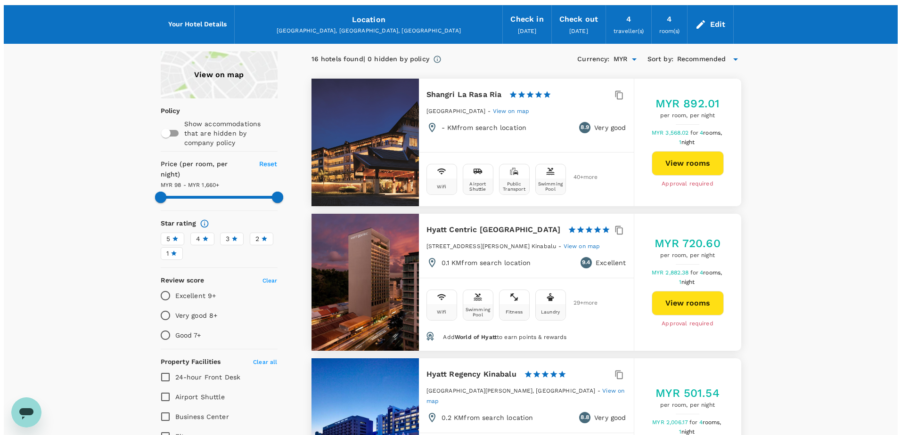
scroll to position [0, 0]
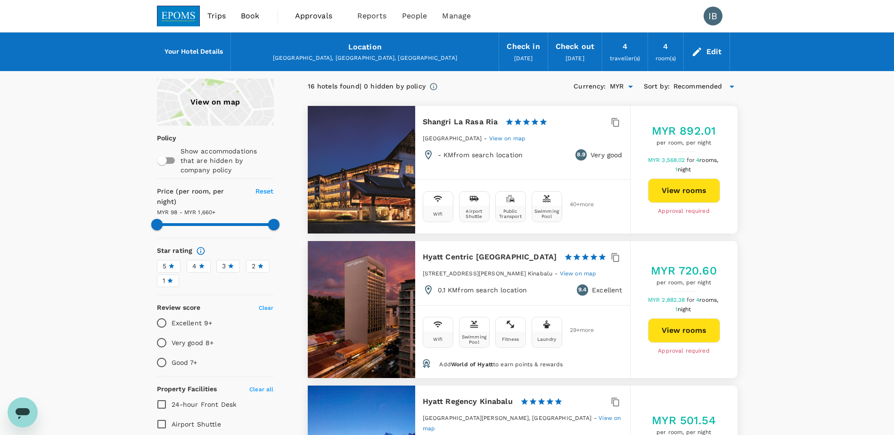
click at [223, 16] on span "Trips" at bounding box center [216, 15] width 18 height 11
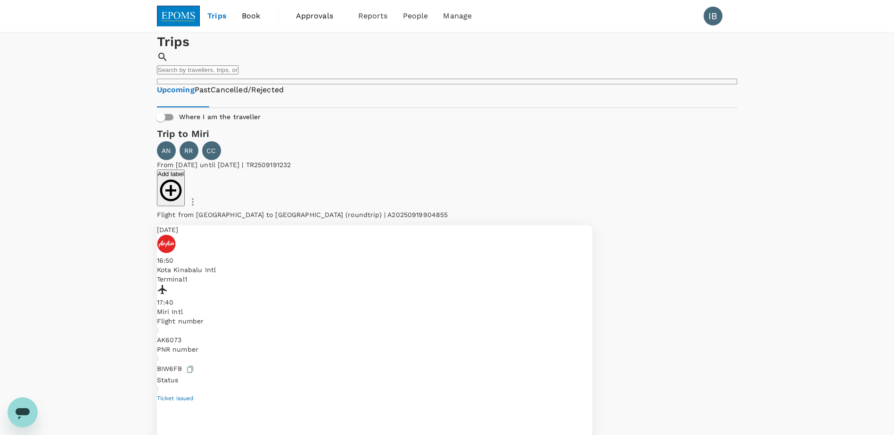
click at [214, 16] on span "Trips" at bounding box center [216, 15] width 19 height 11
click at [253, 18] on span "Book" at bounding box center [251, 15] width 19 height 11
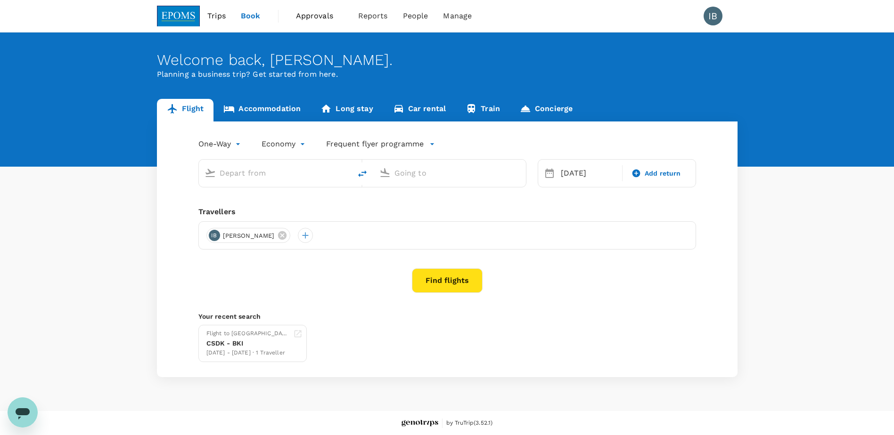
type input "Sandakan, [GEOGRAPHIC_DATA] (any)"
type input "Kota Kinabalu Intl (BKI)"
type input "Sandakan, [GEOGRAPHIC_DATA] (any)"
type input "Kota Kinabalu Intl (BKI)"
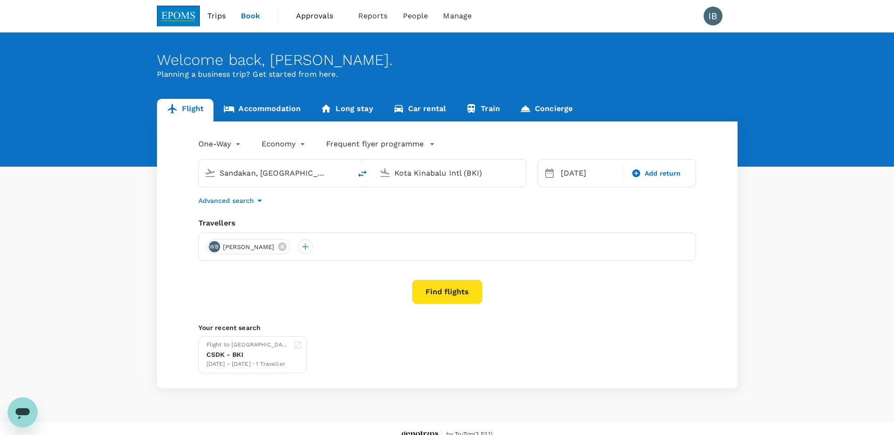
click at [299, 174] on input "Sandakan, [GEOGRAPHIC_DATA] (any)" at bounding box center [276, 173] width 112 height 15
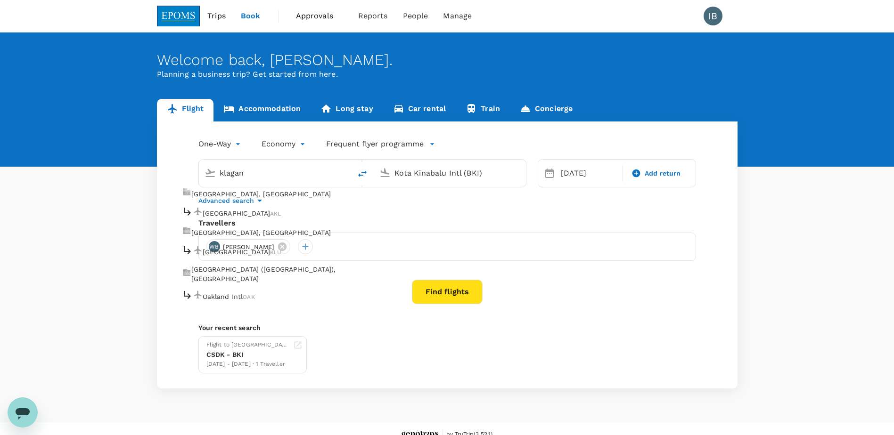
type input "klagan"
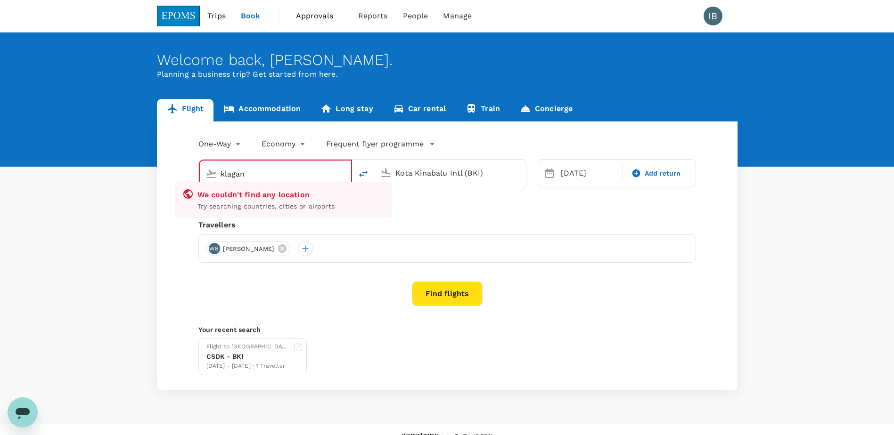
click at [298, 175] on input "klagan" at bounding box center [276, 174] width 111 height 15
drag, startPoint x: 257, startPoint y: 173, endPoint x: 216, endPoint y: 173, distance: 41.0
click at [216, 173] on div "klagan" at bounding box center [274, 172] width 144 height 21
click at [244, 176] on input "lintas" at bounding box center [276, 174] width 111 height 15
type input "Sandakan, [GEOGRAPHIC_DATA] (any)"
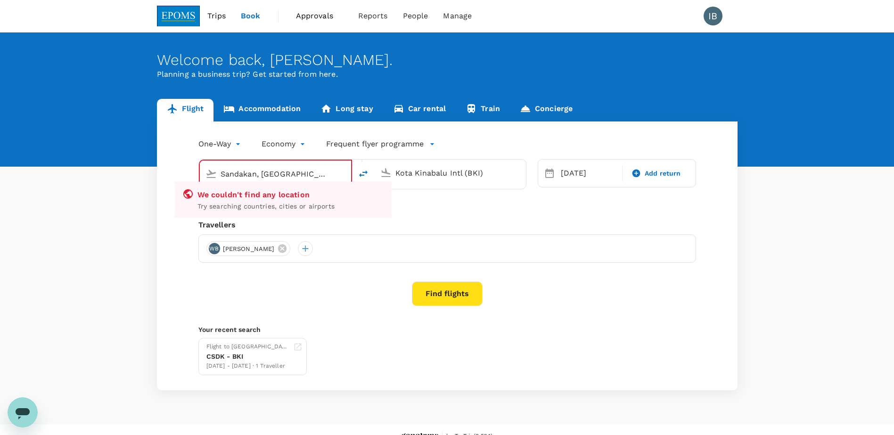
click at [451, 292] on button "Find flights" at bounding box center [447, 294] width 71 height 25
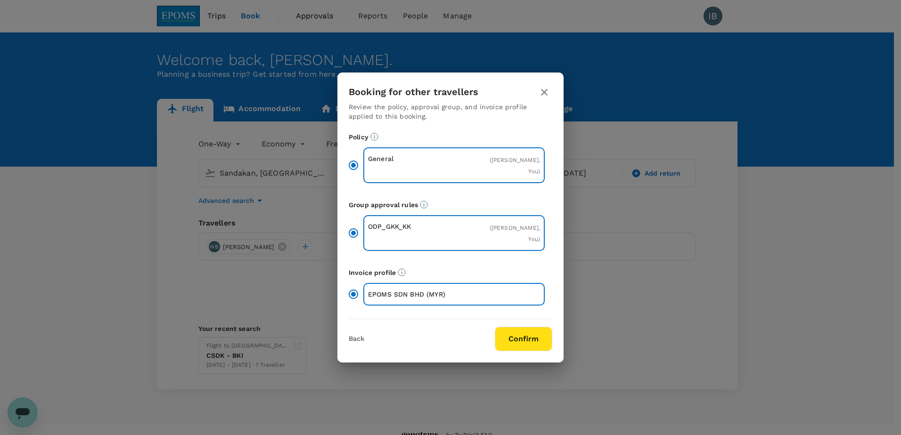
click at [517, 345] on button "Confirm" at bounding box center [523, 339] width 57 height 25
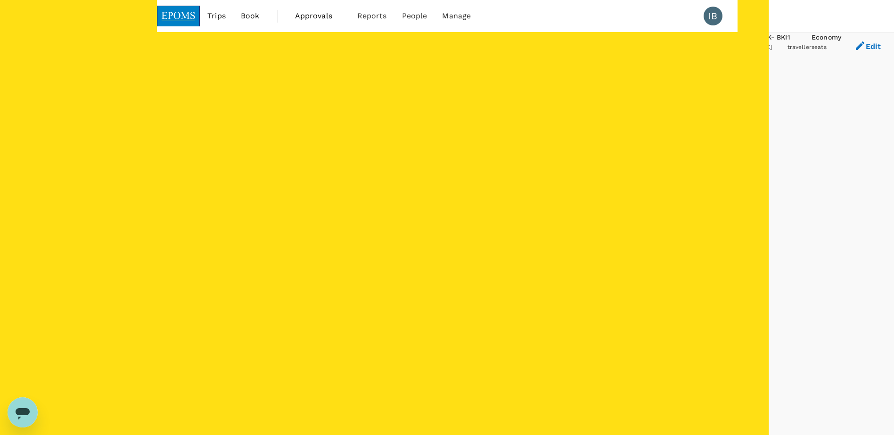
type input "425"
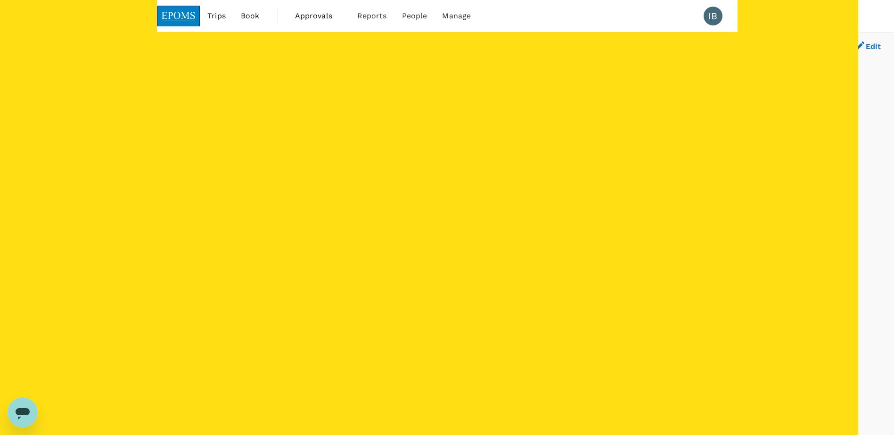
click at [248, 18] on span "Book" at bounding box center [250, 15] width 19 height 11
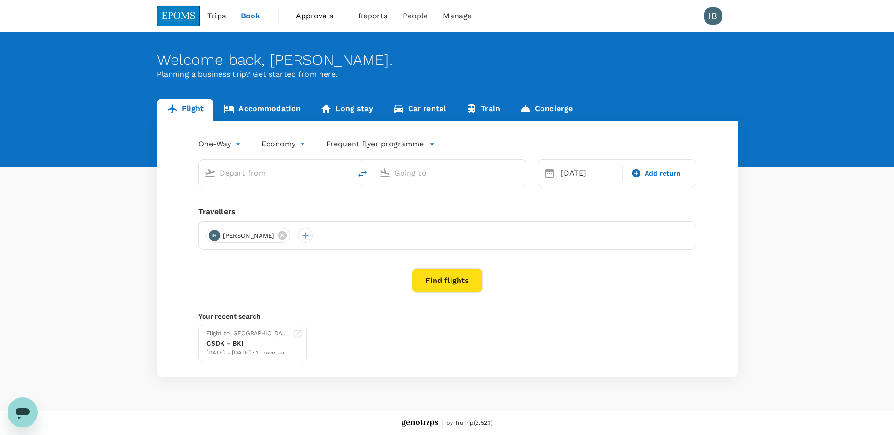
type input "Sandakan, [GEOGRAPHIC_DATA] (any)"
type input "Kota Kinabalu Intl (BKI)"
type input "Sandakan, [GEOGRAPHIC_DATA] (any)"
type input "Kota Kinabalu Intl (BKI)"
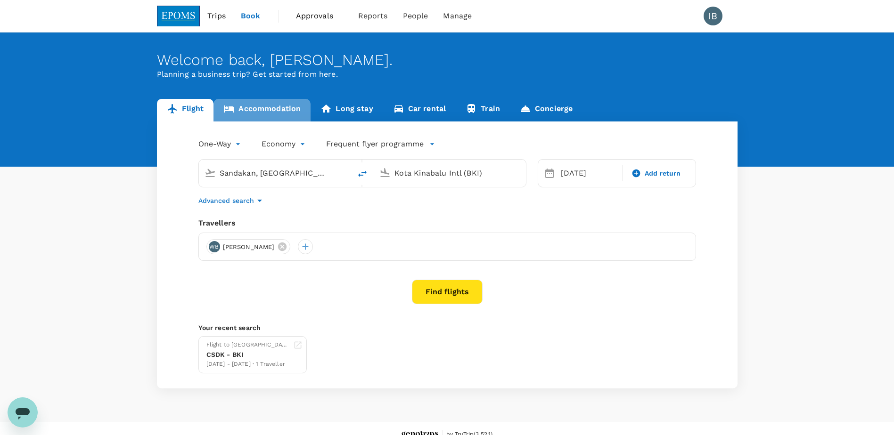
click at [262, 109] on link "Accommodation" at bounding box center [261, 110] width 97 height 23
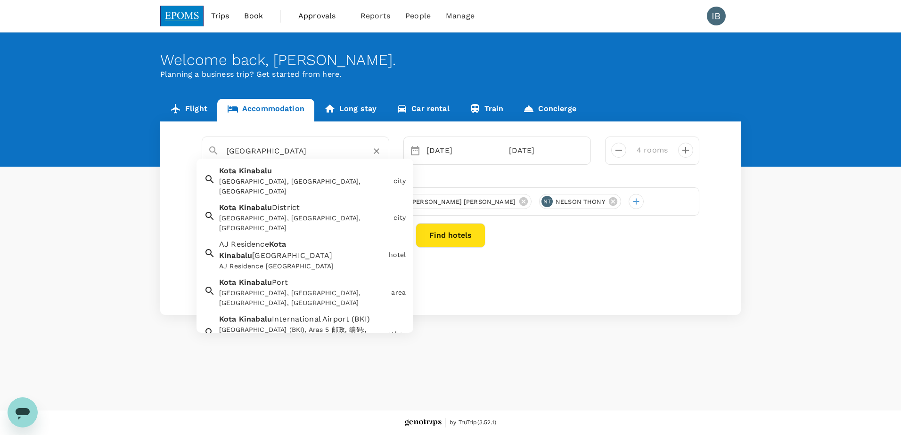
click at [280, 150] on input "[GEOGRAPHIC_DATA]" at bounding box center [292, 151] width 130 height 15
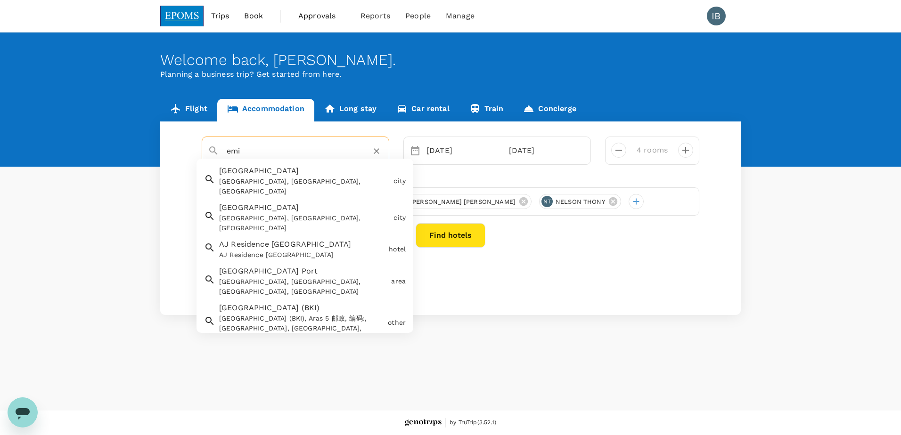
type input "[GEOGRAPHIC_DATA]"
